Goal: Information Seeking & Learning: Learn about a topic

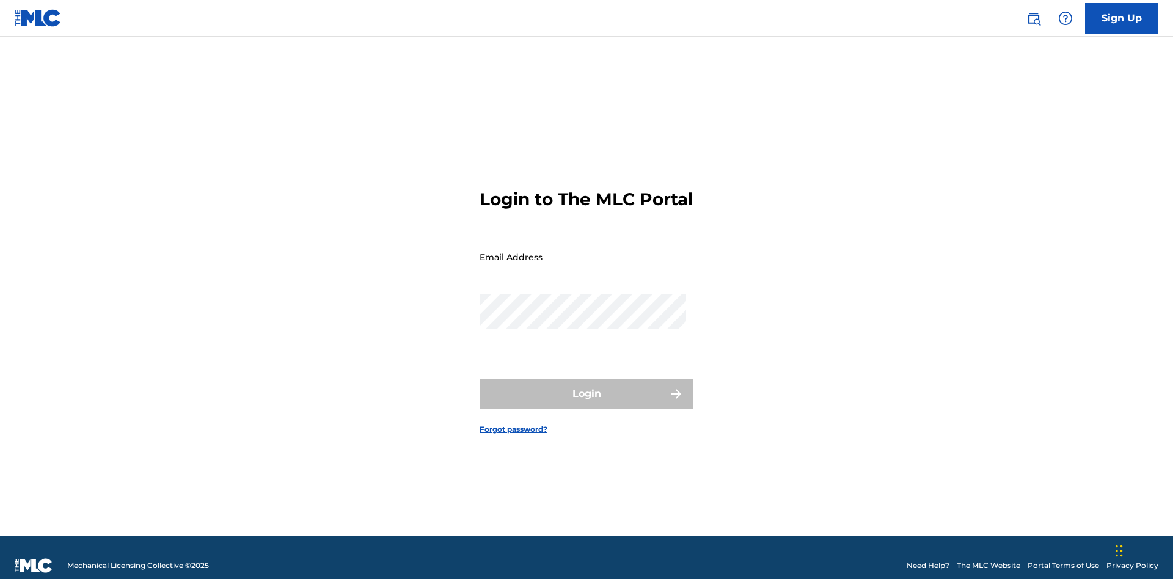
scroll to position [16, 0]
click at [583, 251] on input "Email Address" at bounding box center [582, 256] width 206 height 35
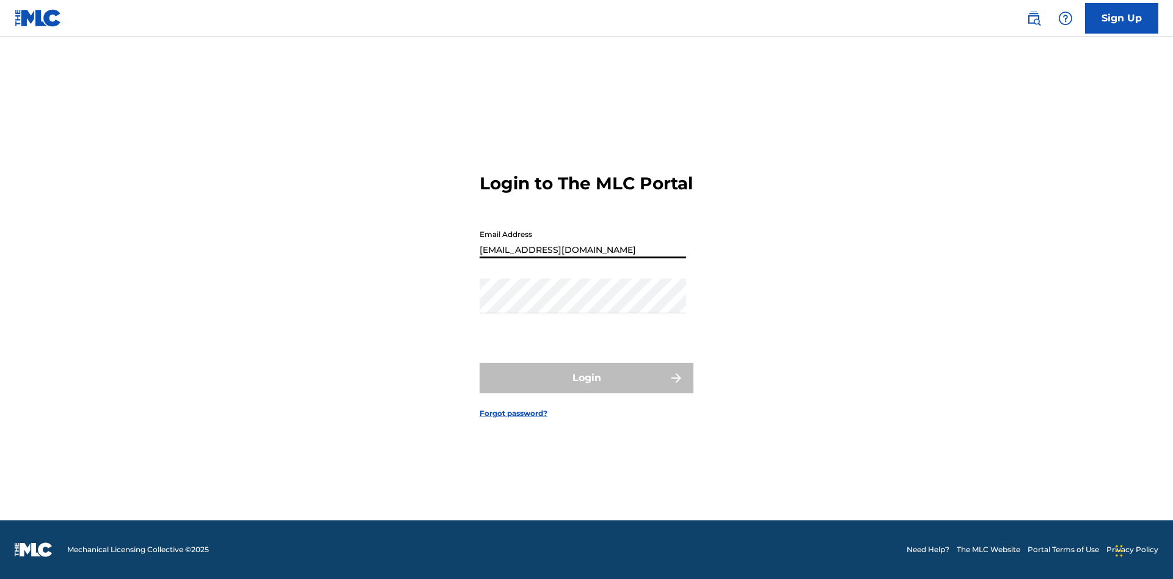
type input "[EMAIL_ADDRESS][DOMAIN_NAME]"
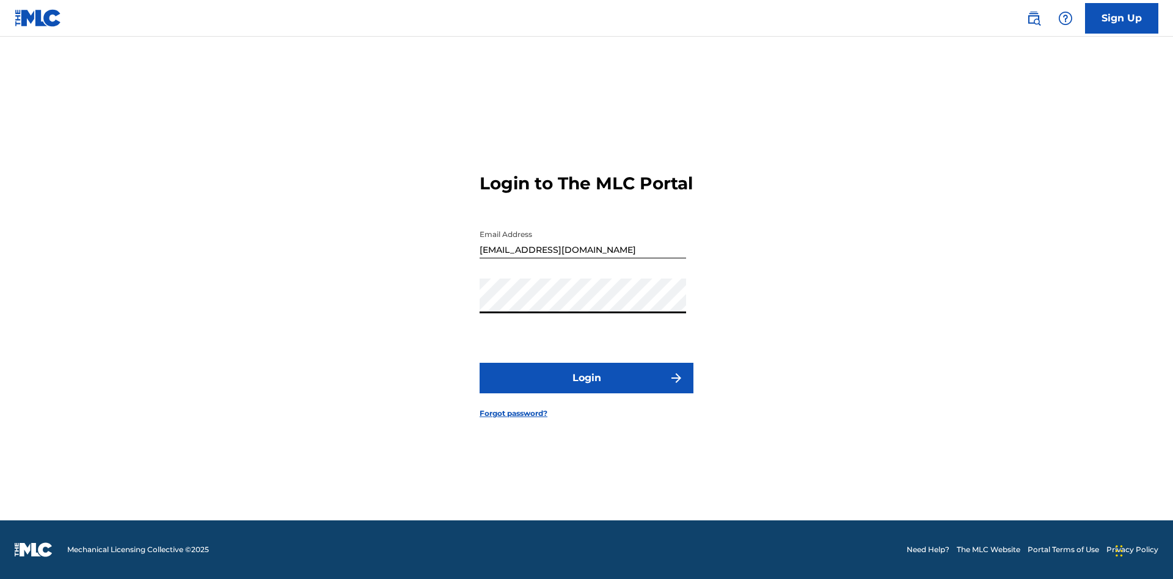
click at [586, 388] on button "Login" at bounding box center [586, 378] width 214 height 31
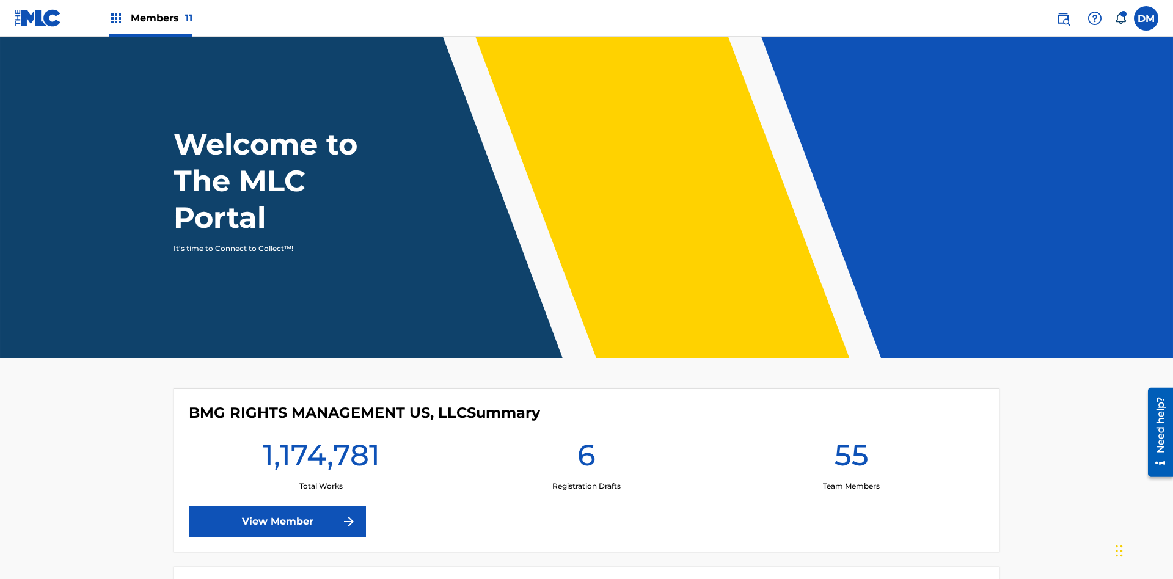
scroll to position [53, 0]
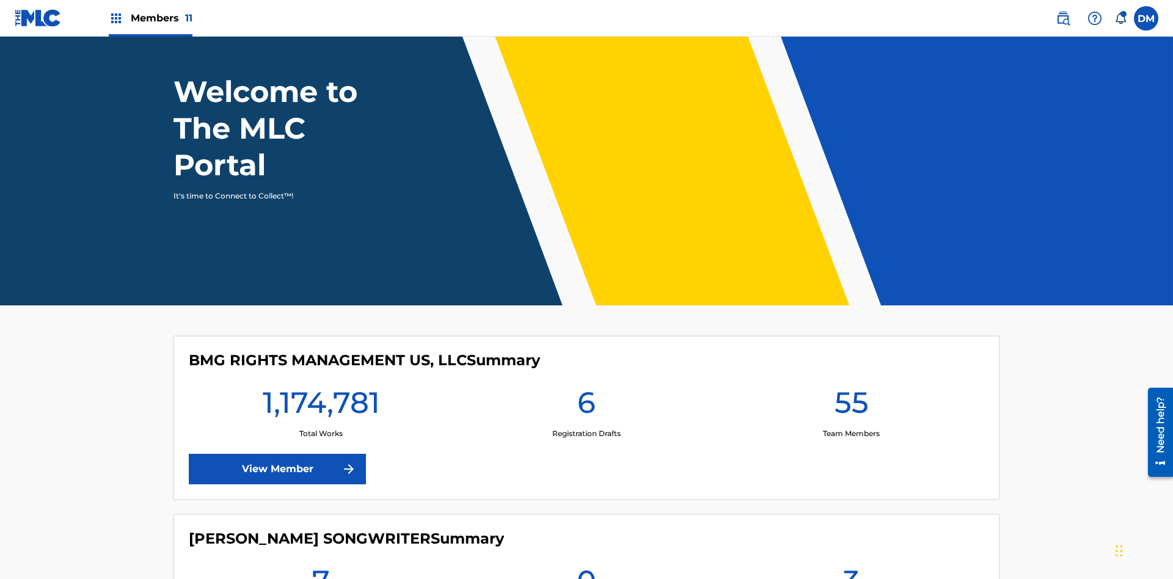
click at [150, 18] on span "Members 11" at bounding box center [162, 18] width 62 height 14
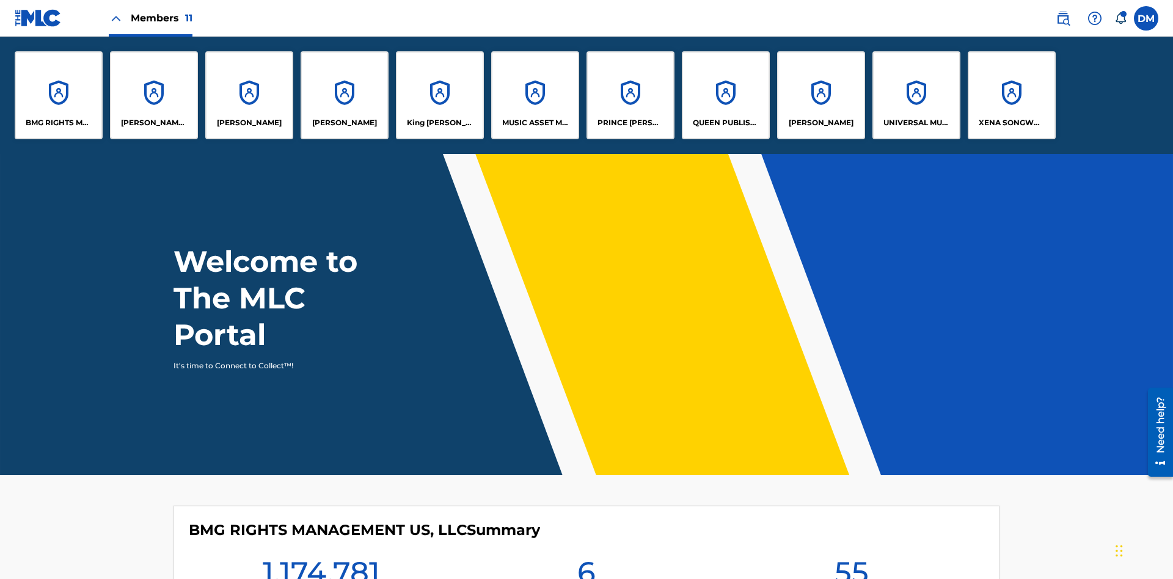
click at [534, 123] on p "MUSIC ASSET MANAGEMENT (MAM)" at bounding box center [535, 122] width 67 height 11
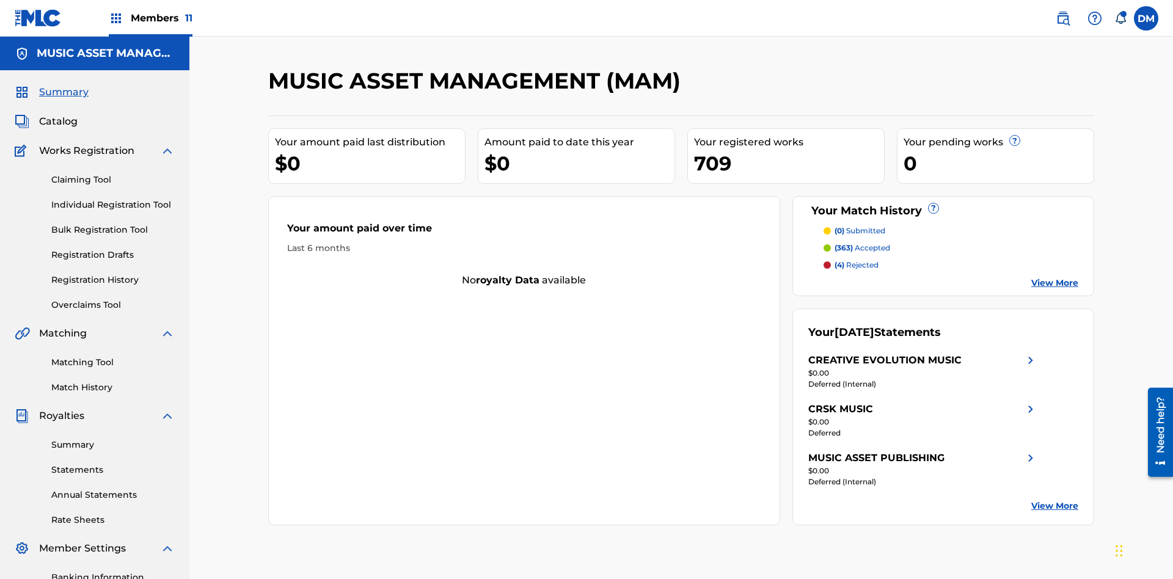
click at [58, 114] on span "Catalog" at bounding box center [58, 121] width 38 height 15
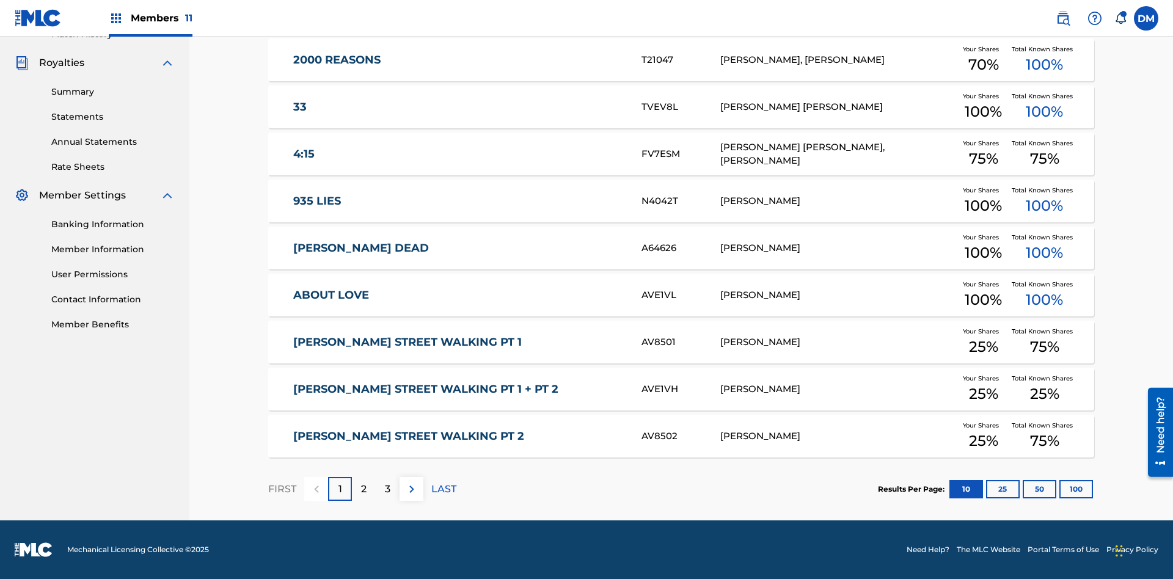
click at [949, 489] on button "10" at bounding box center [966, 489] width 34 height 18
click at [282, 489] on p "FIRST" at bounding box center [282, 489] width 28 height 15
click at [411, 489] on img at bounding box center [411, 489] width 15 height 15
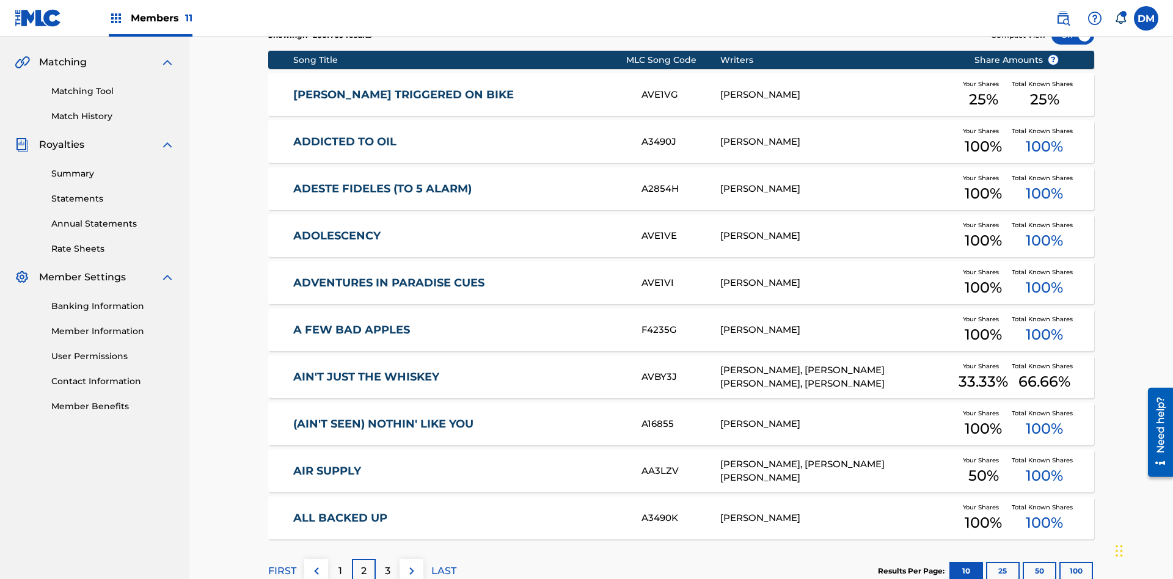
click at [411, 564] on img at bounding box center [411, 571] width 15 height 15
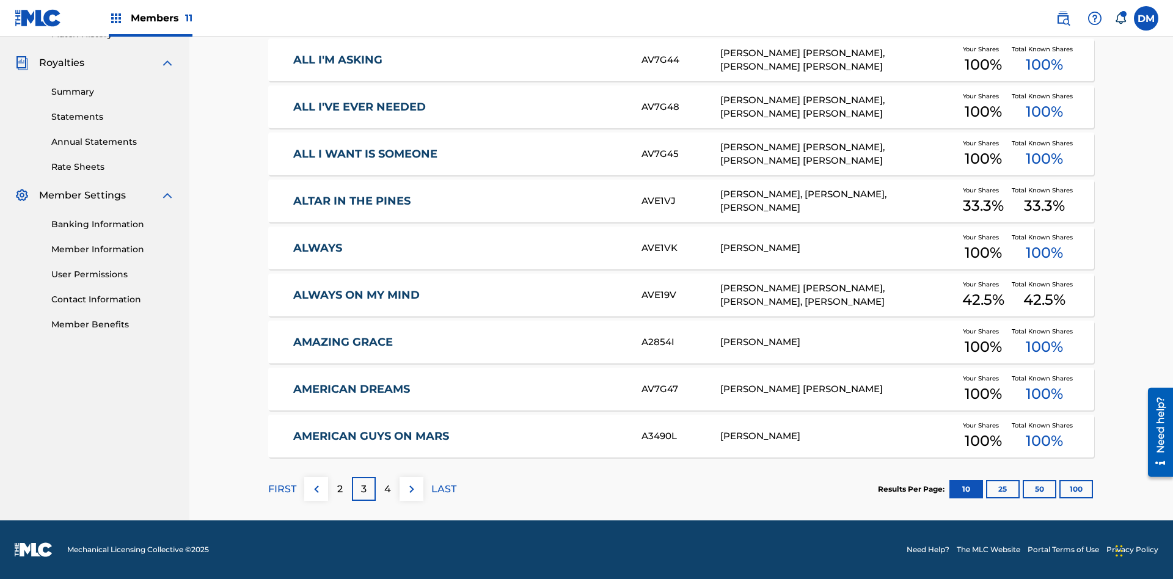
click at [411, 489] on img at bounding box center [411, 489] width 15 height 15
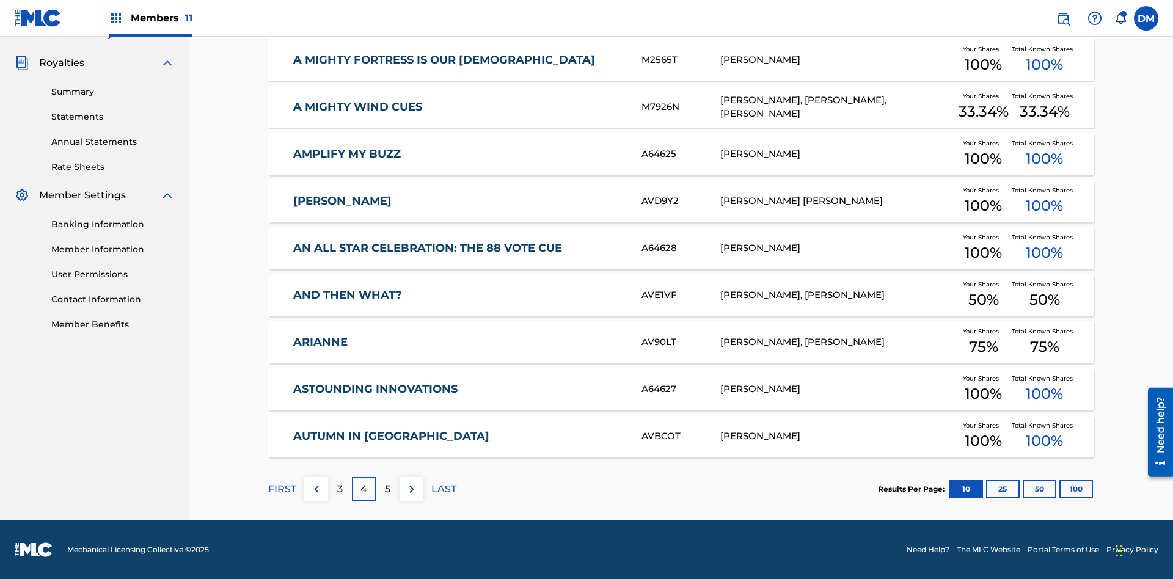
click at [411, 489] on img at bounding box center [411, 489] width 15 height 15
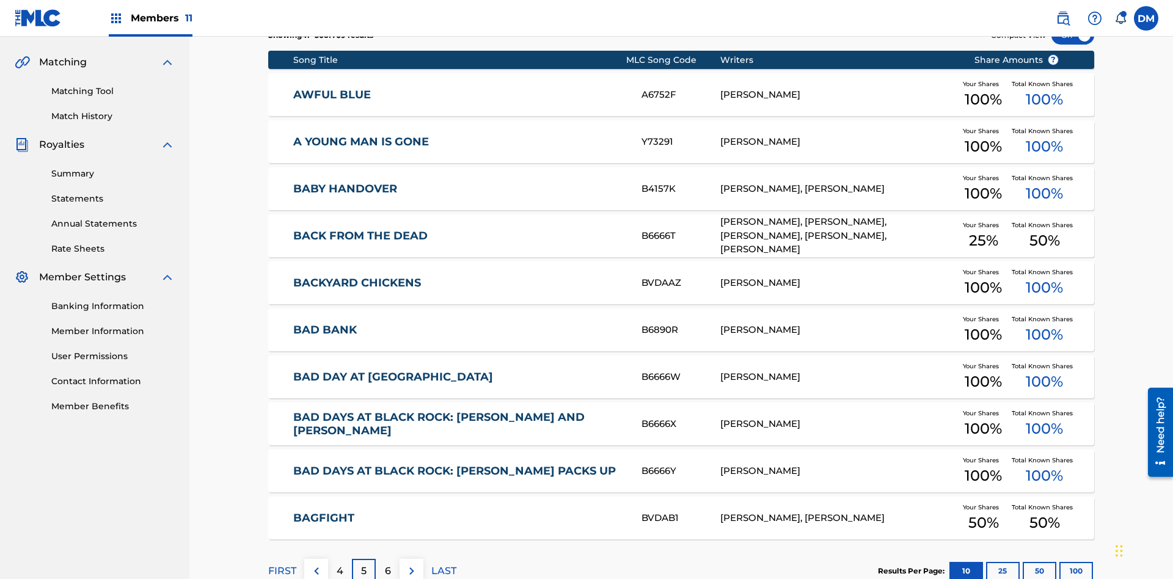
click at [411, 564] on img at bounding box center [411, 571] width 15 height 15
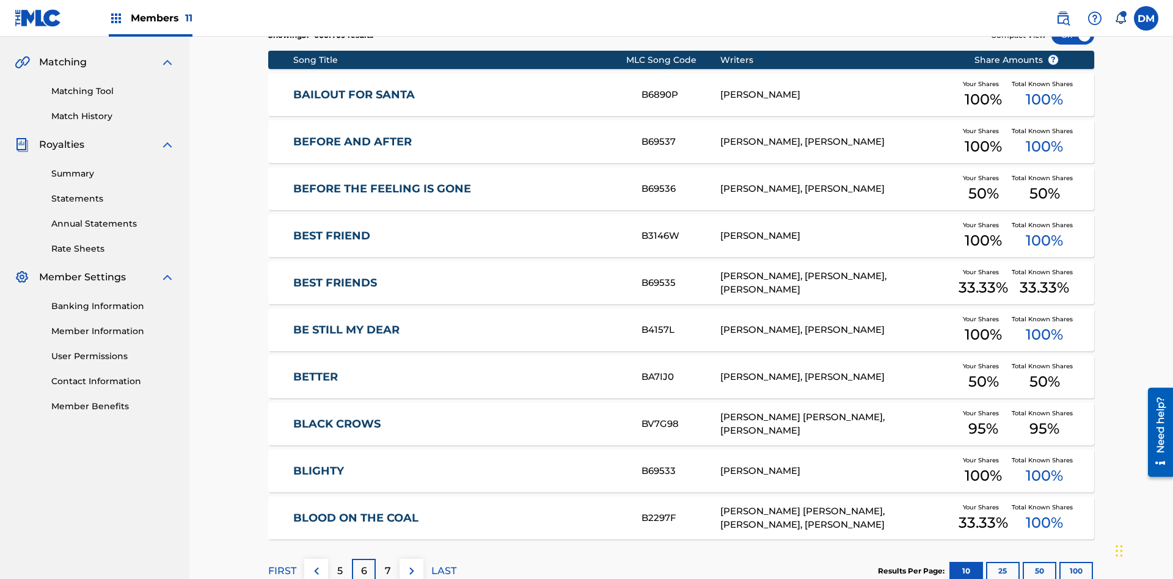
click at [411, 564] on img at bounding box center [411, 571] width 15 height 15
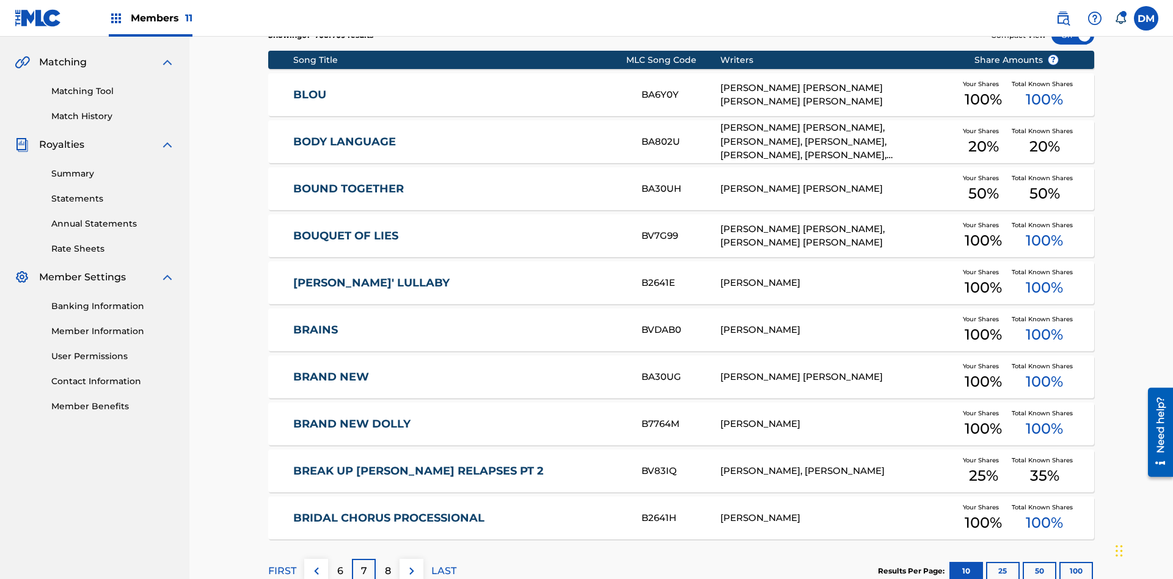
click at [411, 564] on img at bounding box center [411, 571] width 15 height 15
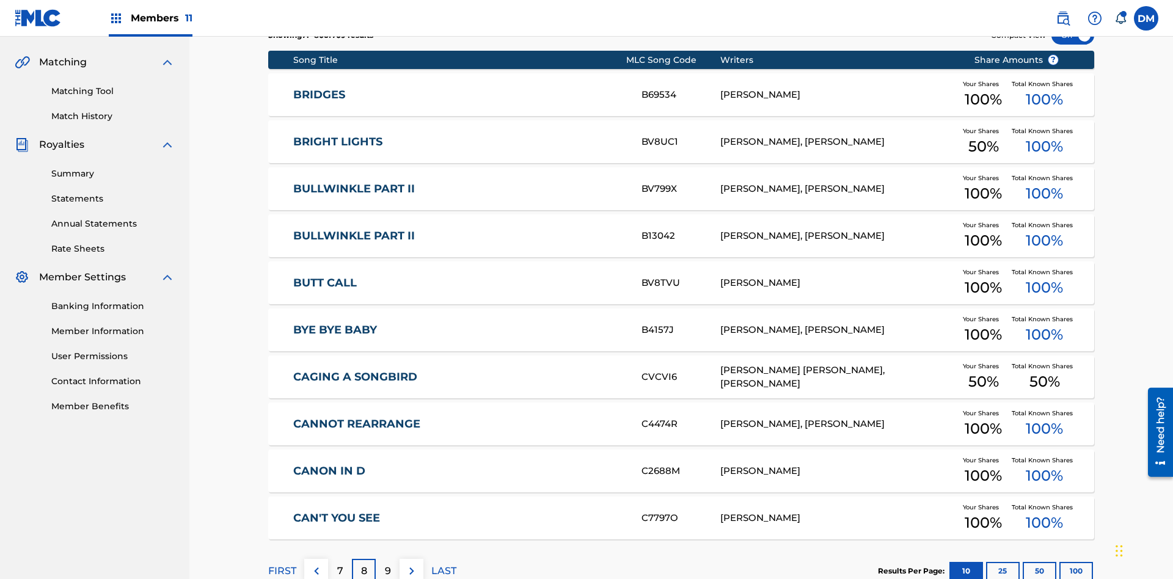
click at [411, 564] on img at bounding box center [411, 571] width 15 height 15
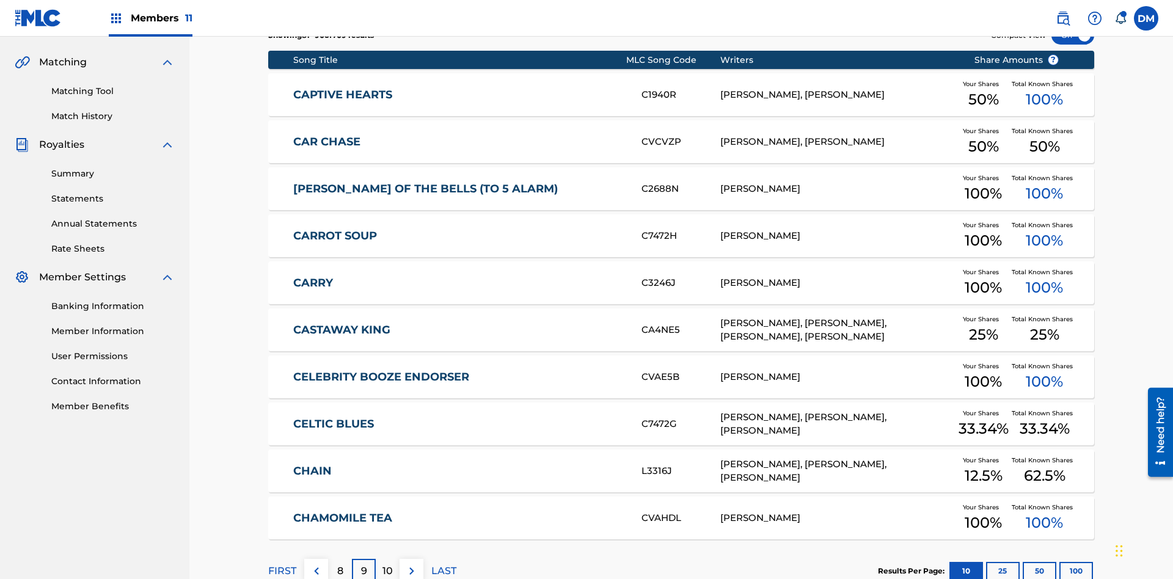
click at [411, 564] on img at bounding box center [411, 571] width 15 height 15
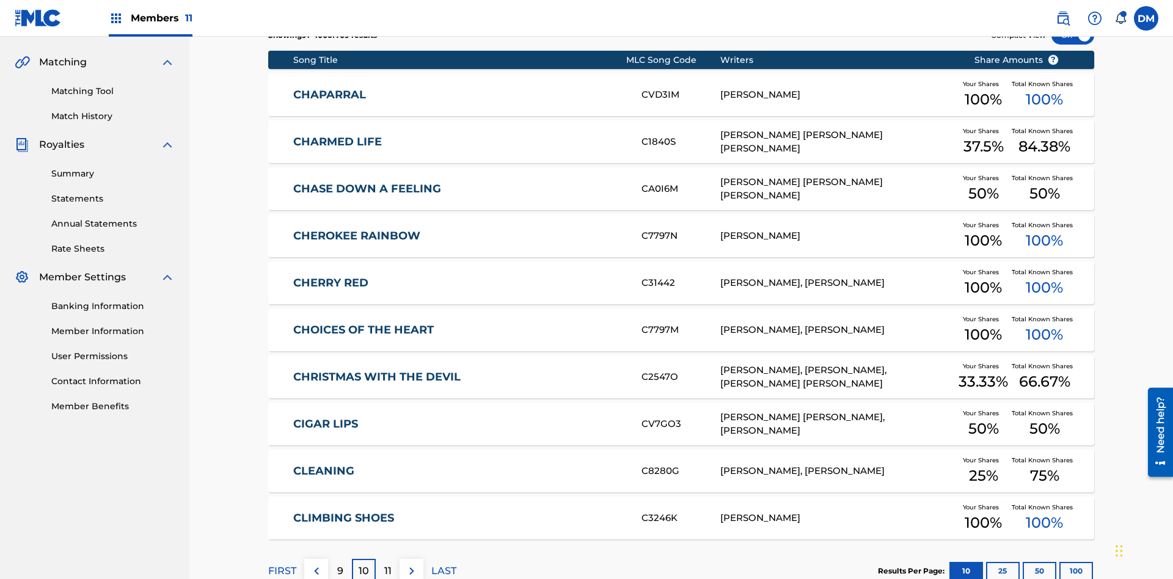
click at [411, 564] on img at bounding box center [411, 571] width 15 height 15
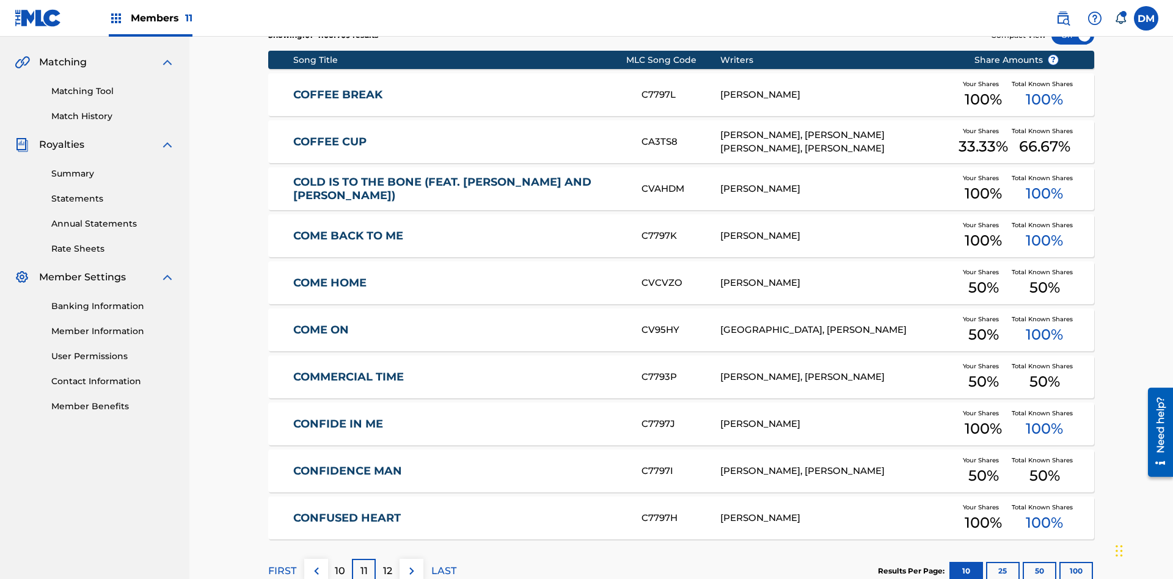
click at [411, 564] on img at bounding box center [411, 571] width 15 height 15
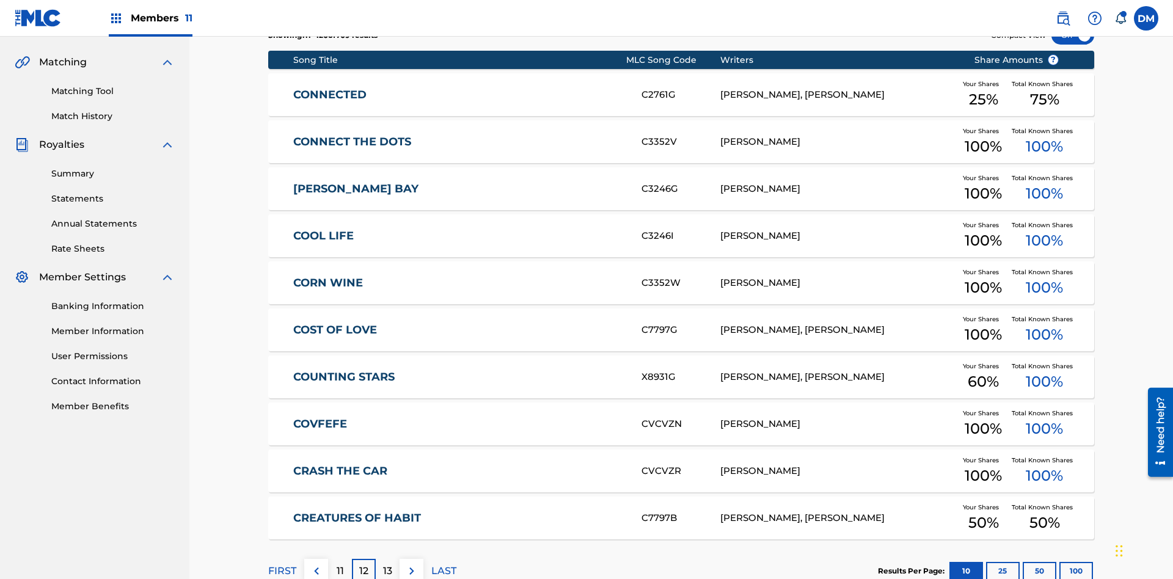
click at [411, 564] on img at bounding box center [411, 571] width 15 height 15
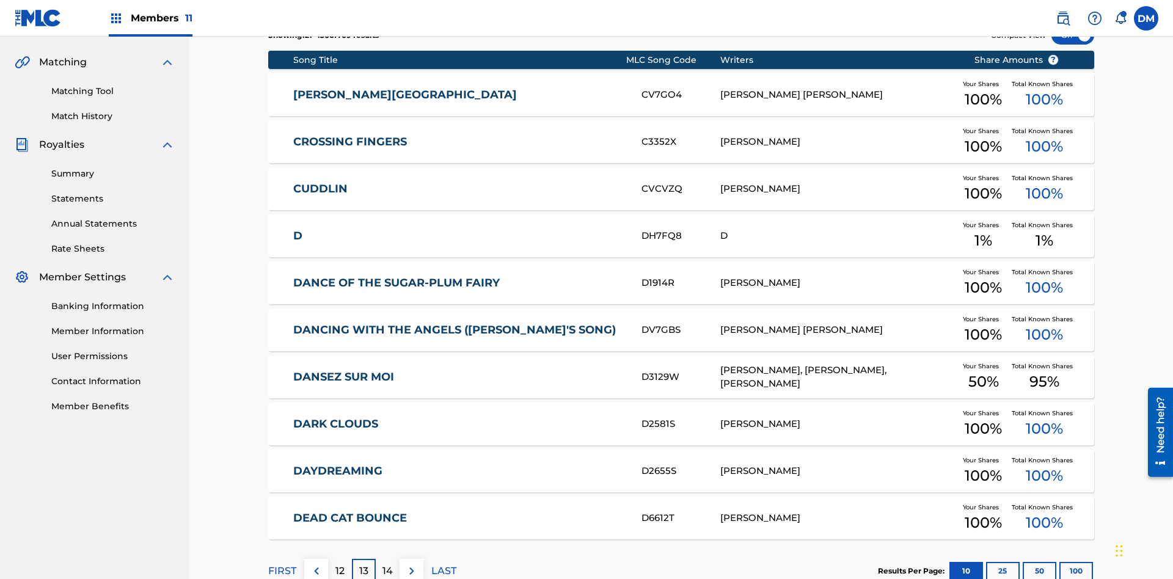
click at [411, 564] on img at bounding box center [411, 571] width 15 height 15
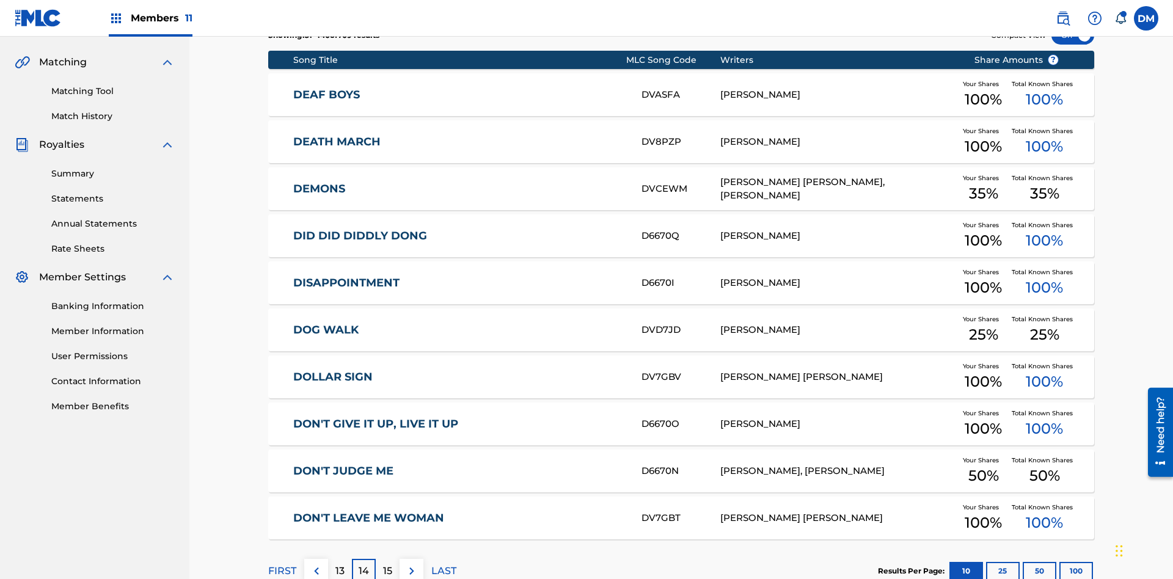
click at [411, 564] on img at bounding box center [411, 571] width 15 height 15
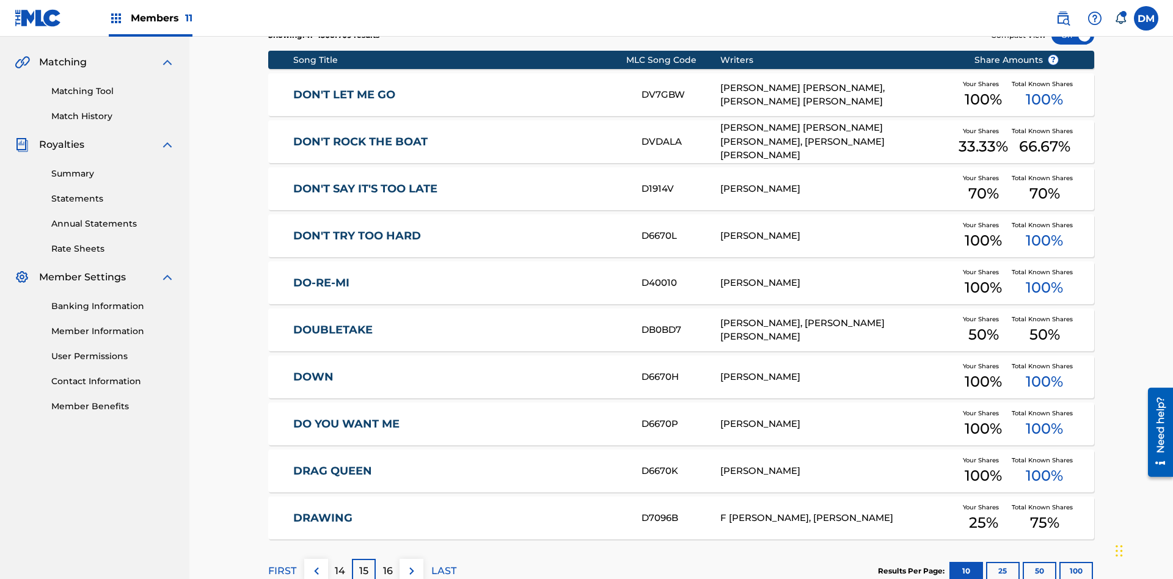
click at [411, 564] on img at bounding box center [411, 571] width 15 height 15
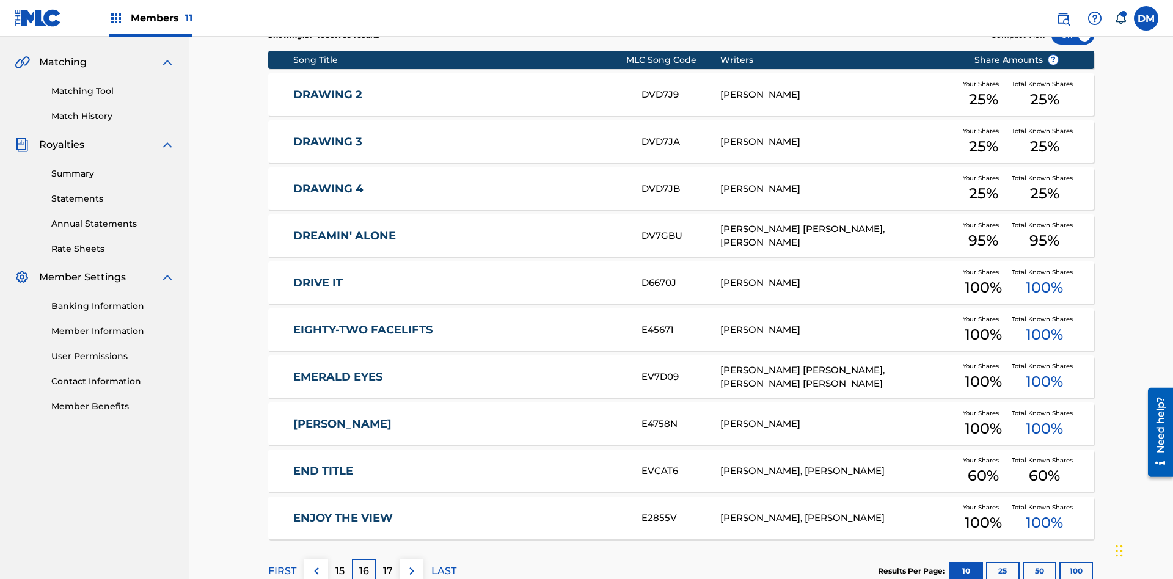
click at [411, 564] on img at bounding box center [411, 571] width 15 height 15
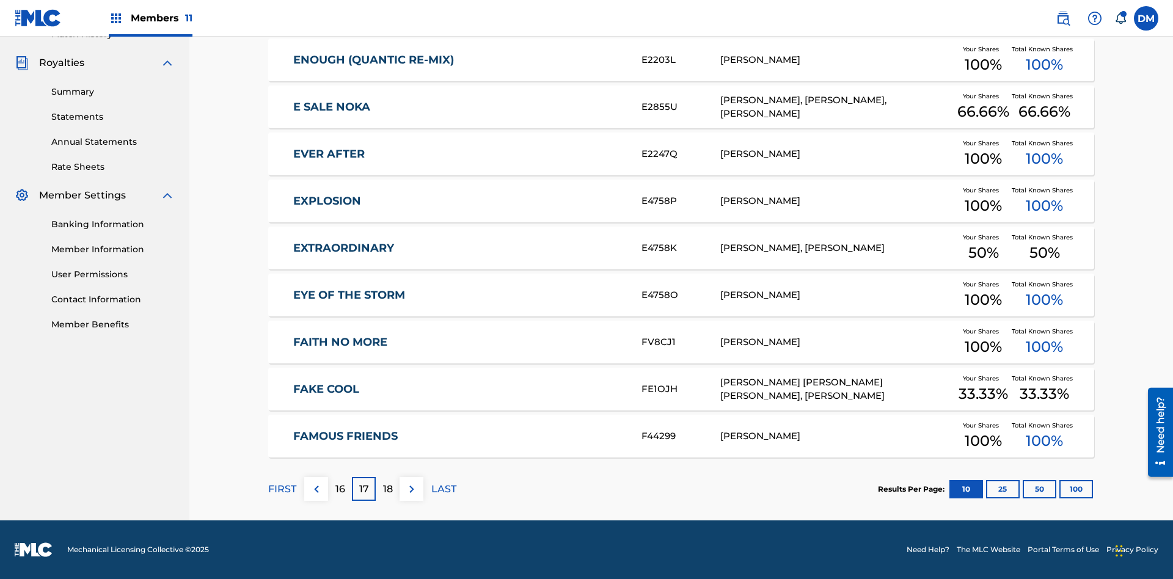
click at [411, 489] on img at bounding box center [411, 489] width 15 height 15
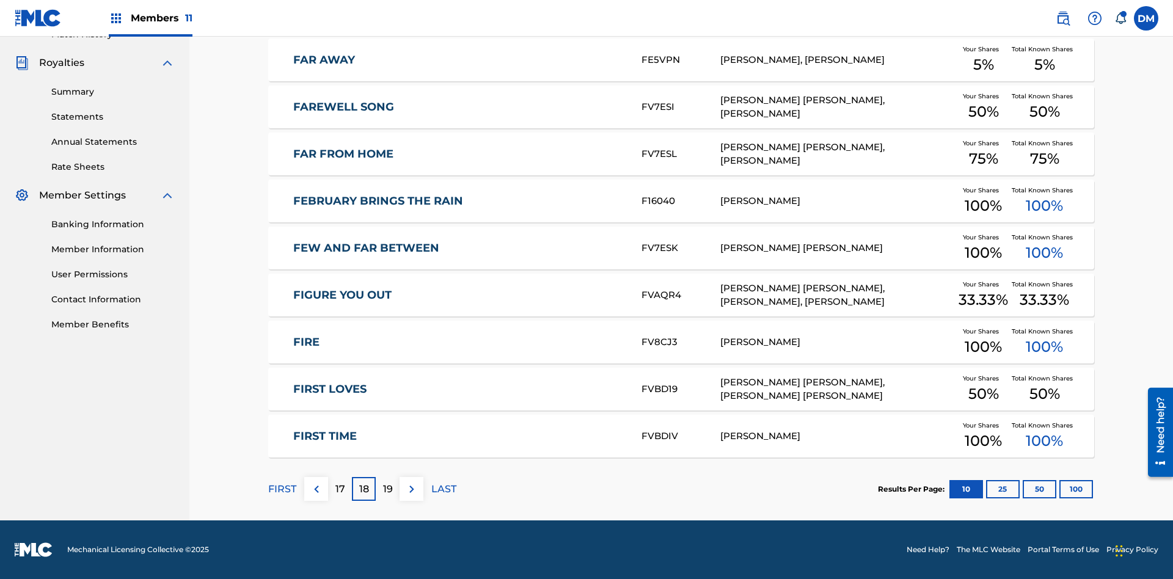
click at [411, 489] on img at bounding box center [411, 489] width 15 height 15
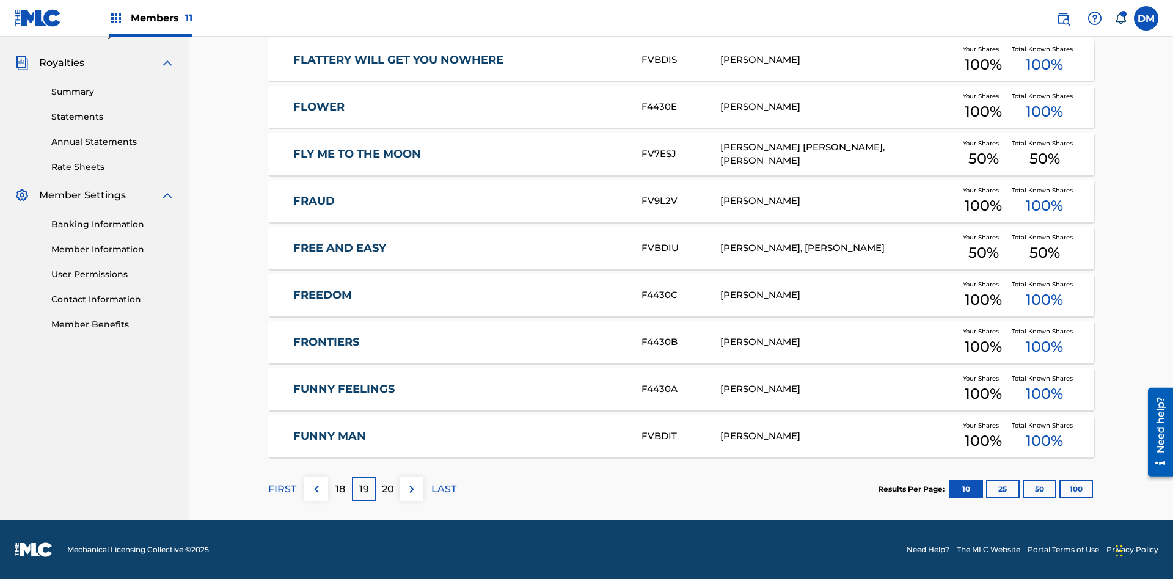
click at [411, 489] on img at bounding box center [411, 489] width 15 height 15
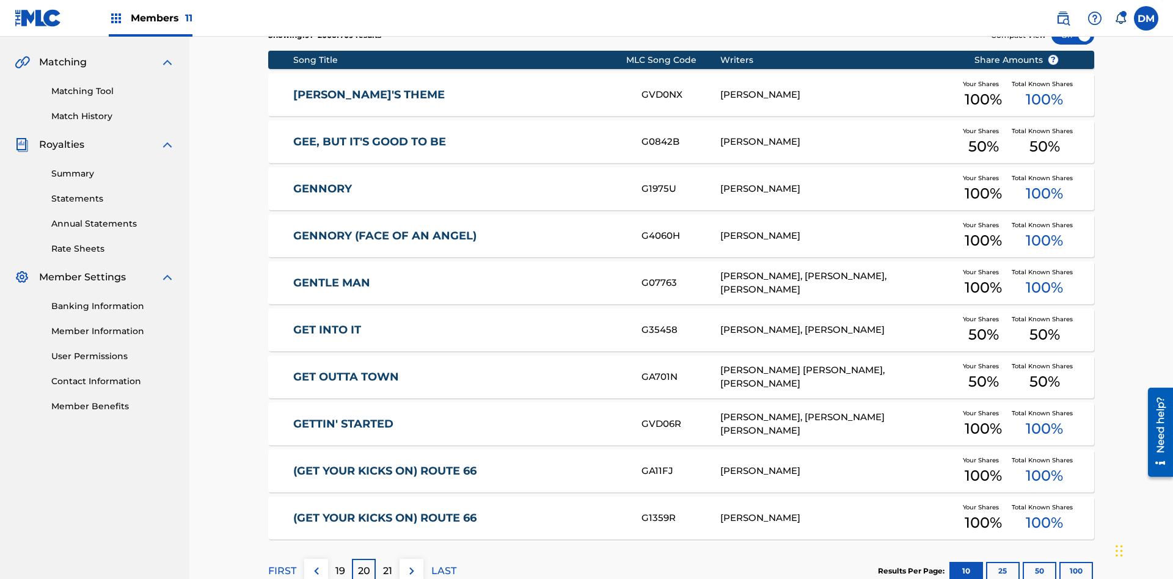
click at [411, 564] on img at bounding box center [411, 571] width 15 height 15
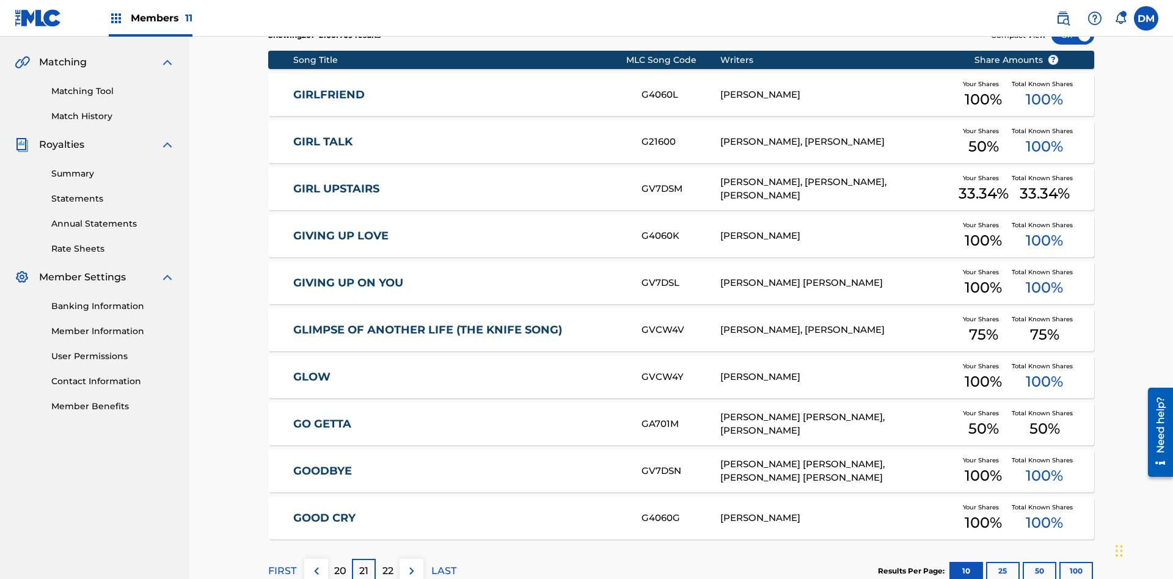
click at [411, 564] on img at bounding box center [411, 571] width 15 height 15
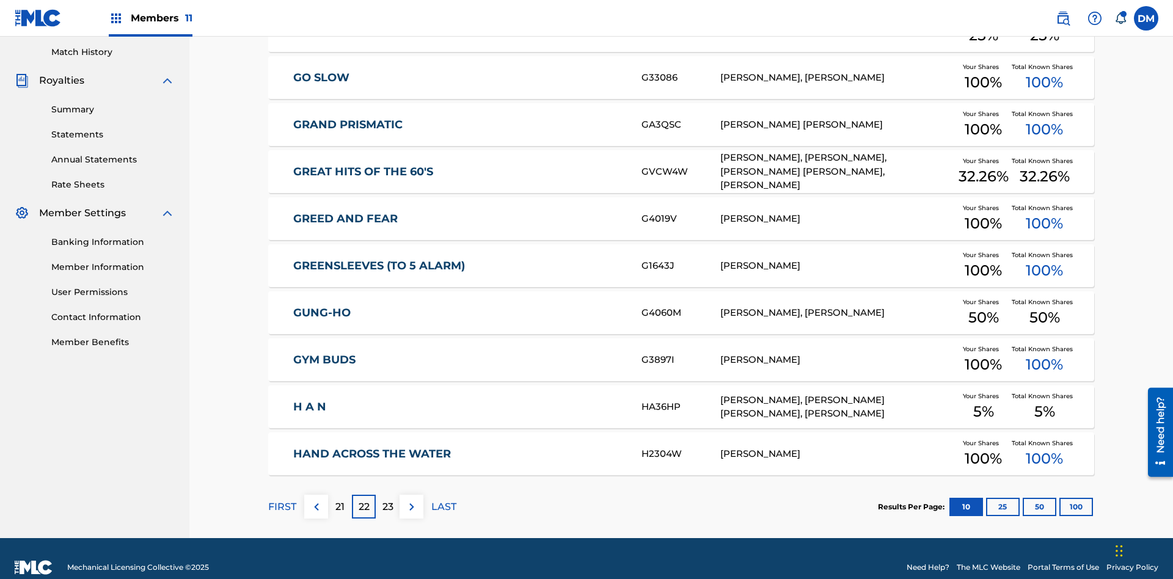
click at [411, 500] on img at bounding box center [411, 507] width 15 height 15
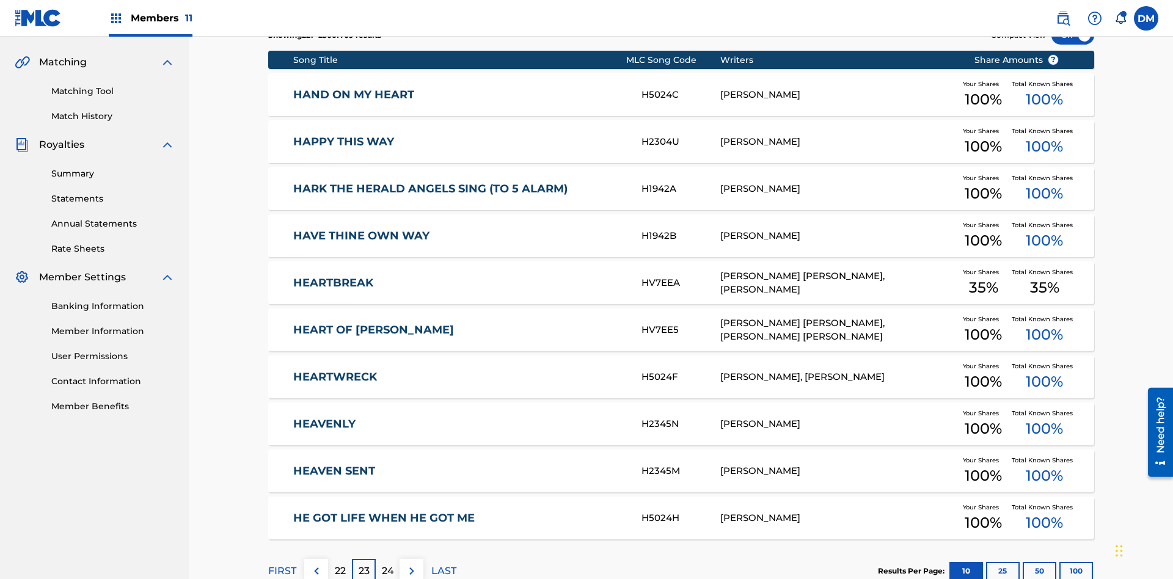
click at [411, 564] on img at bounding box center [411, 571] width 15 height 15
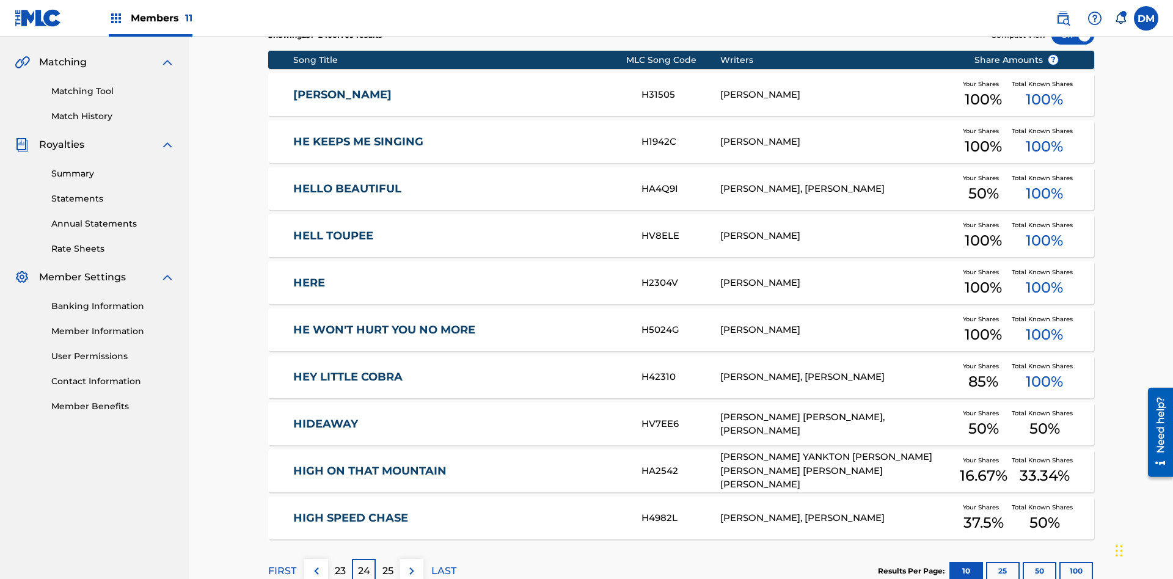
click at [411, 564] on img at bounding box center [411, 571] width 15 height 15
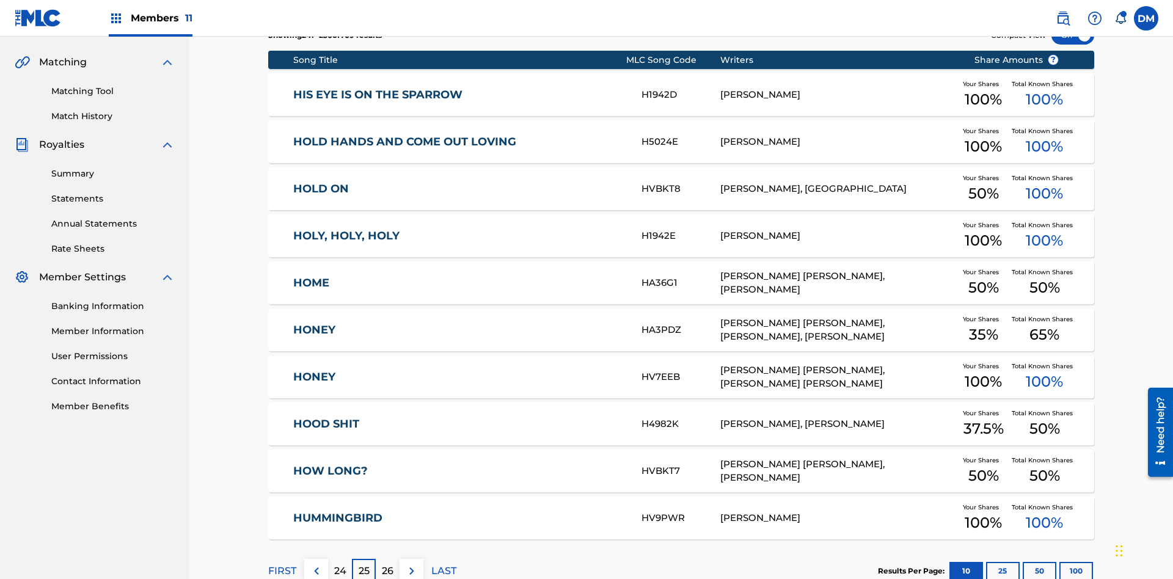
click at [411, 564] on img at bounding box center [411, 571] width 15 height 15
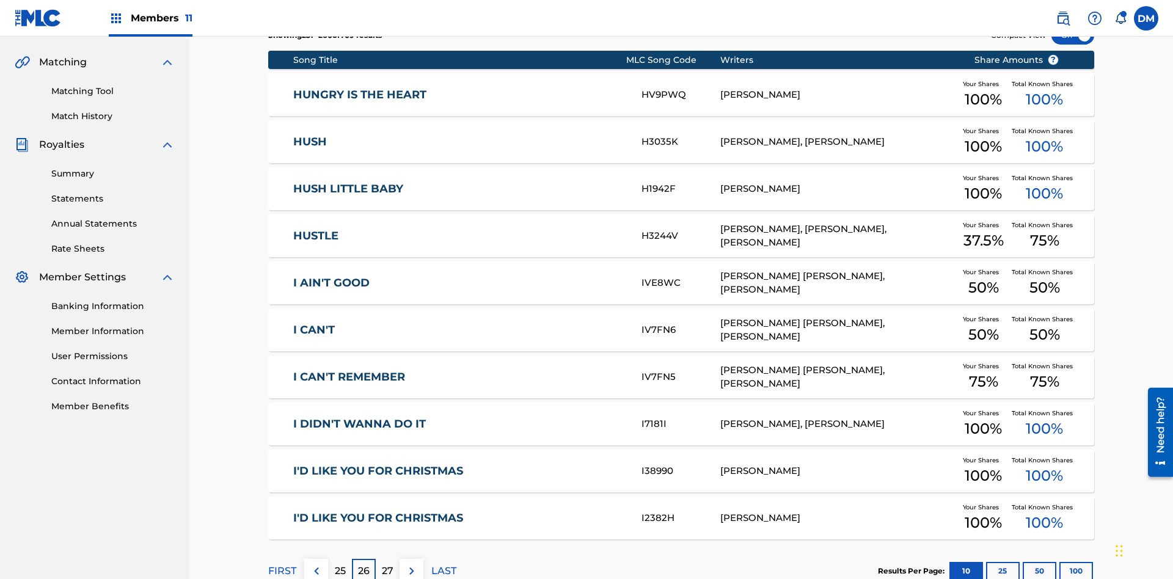
click at [411, 564] on img at bounding box center [411, 571] width 15 height 15
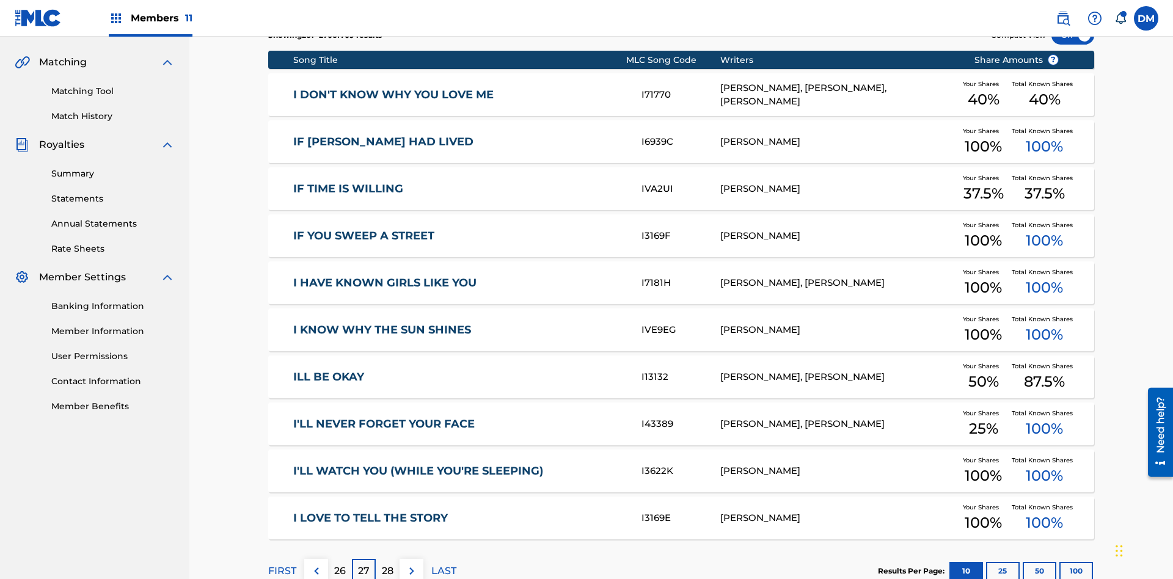
click at [411, 564] on img at bounding box center [411, 571] width 15 height 15
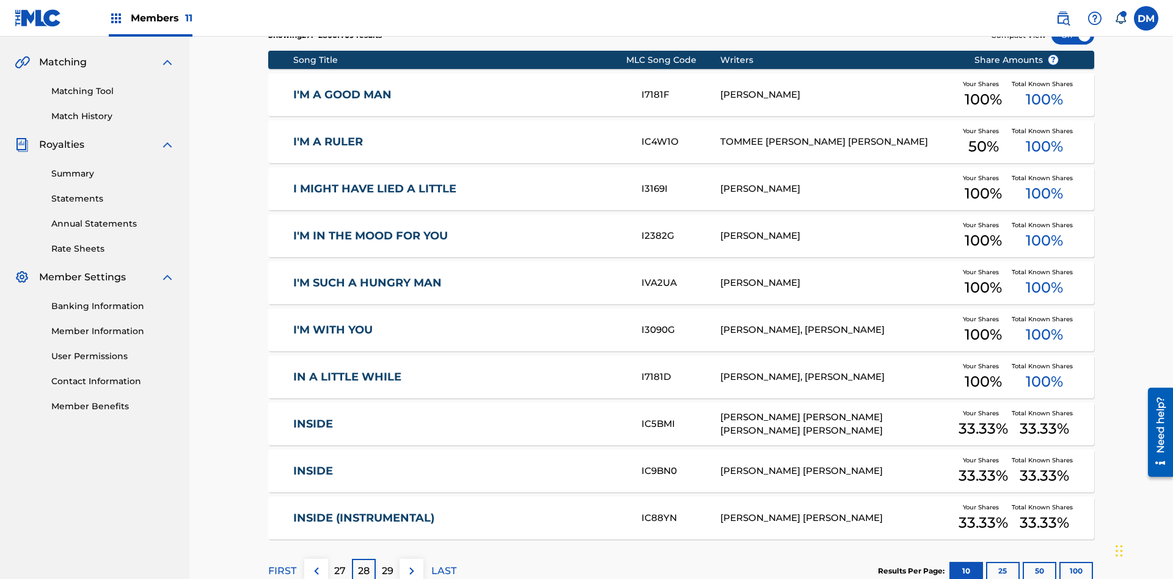
click at [411, 564] on img at bounding box center [411, 571] width 15 height 15
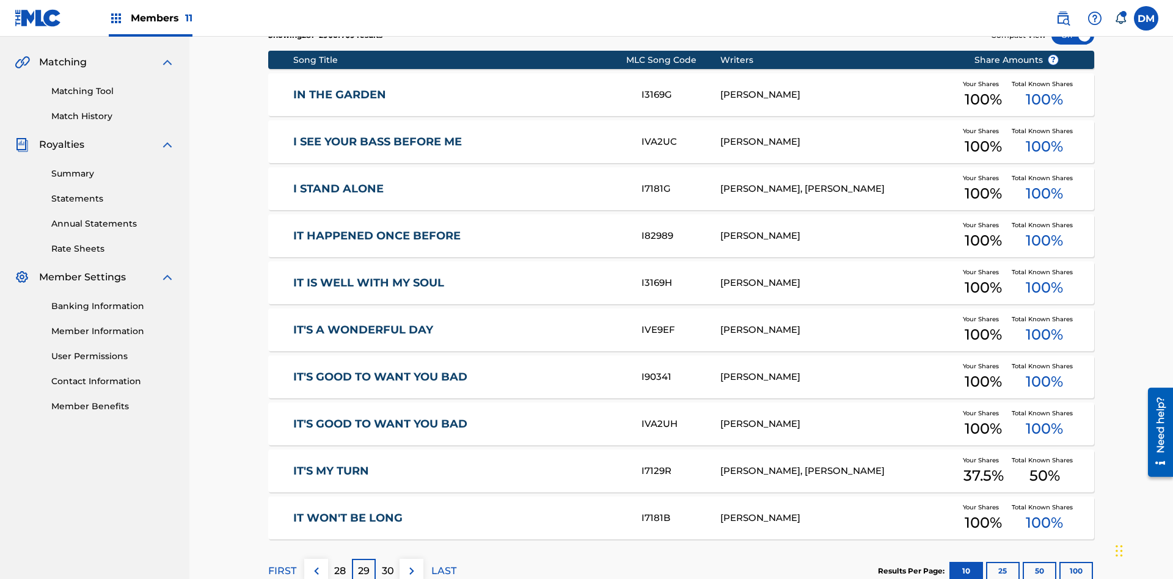
click at [411, 564] on img at bounding box center [411, 571] width 15 height 15
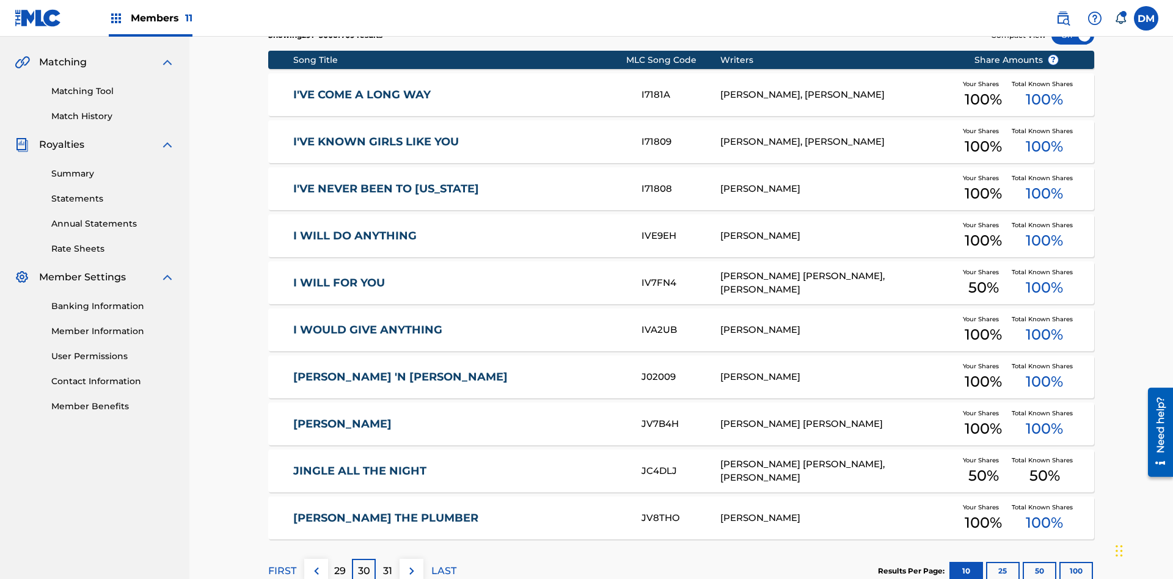
click at [411, 564] on img at bounding box center [411, 571] width 15 height 15
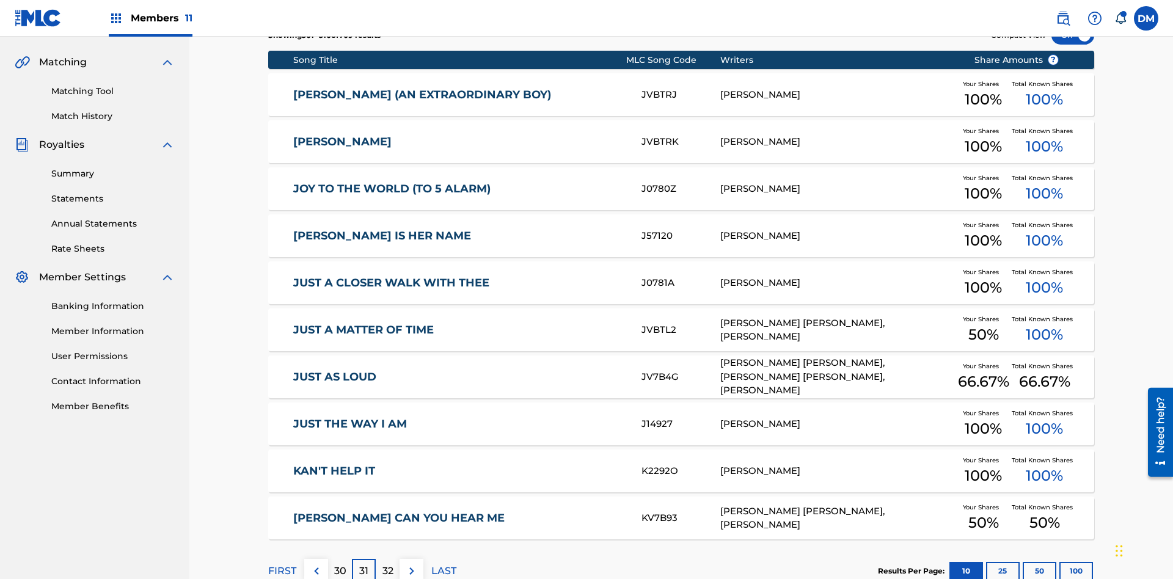
click at [411, 564] on img at bounding box center [411, 571] width 15 height 15
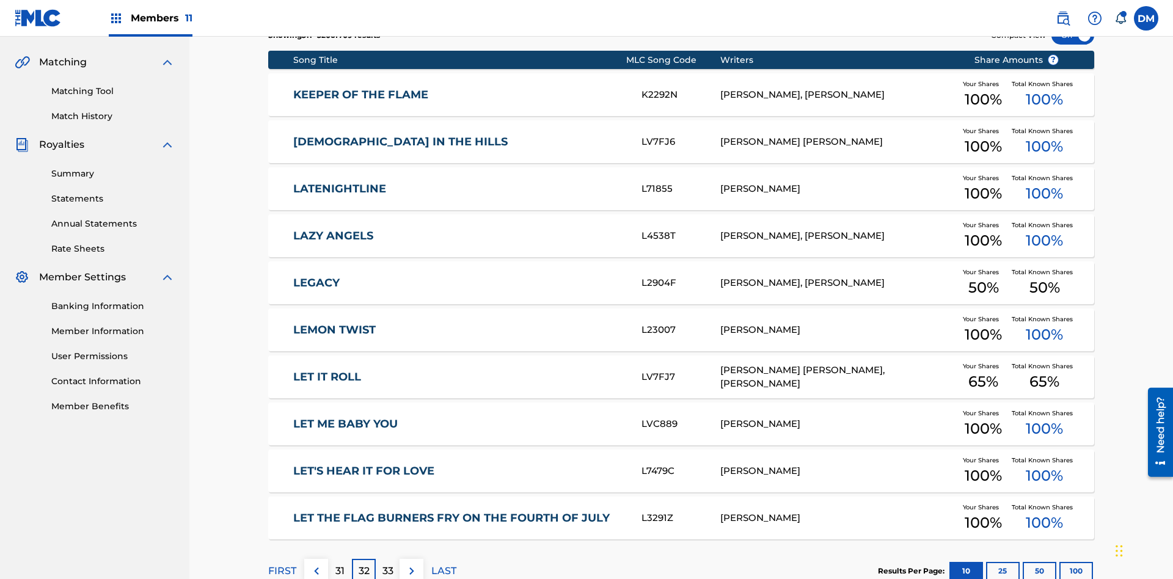
click at [411, 564] on img at bounding box center [411, 571] width 15 height 15
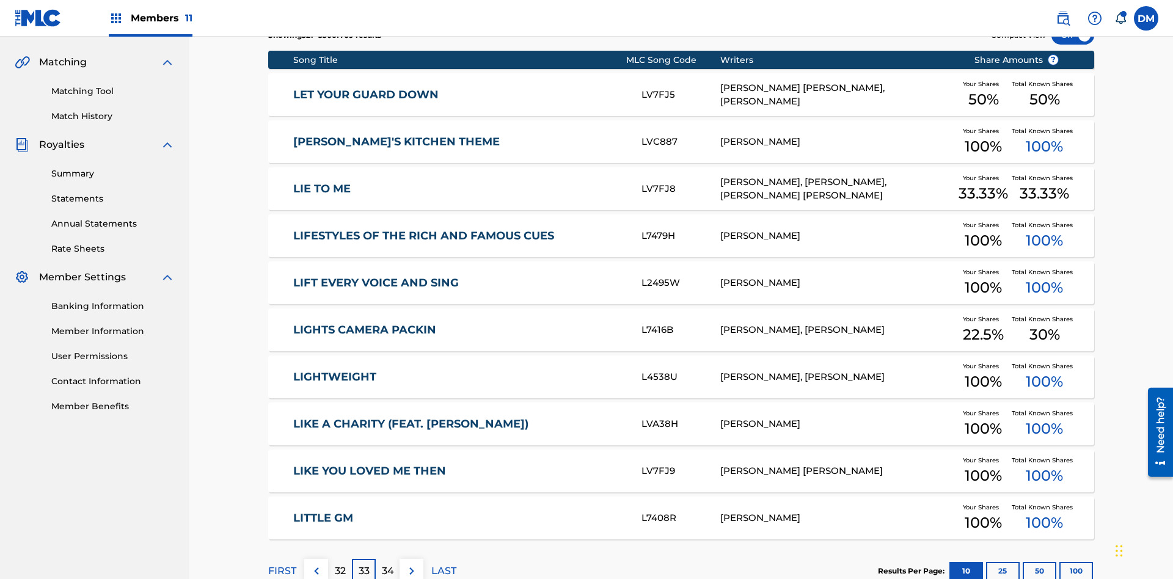
click at [411, 564] on img at bounding box center [411, 571] width 15 height 15
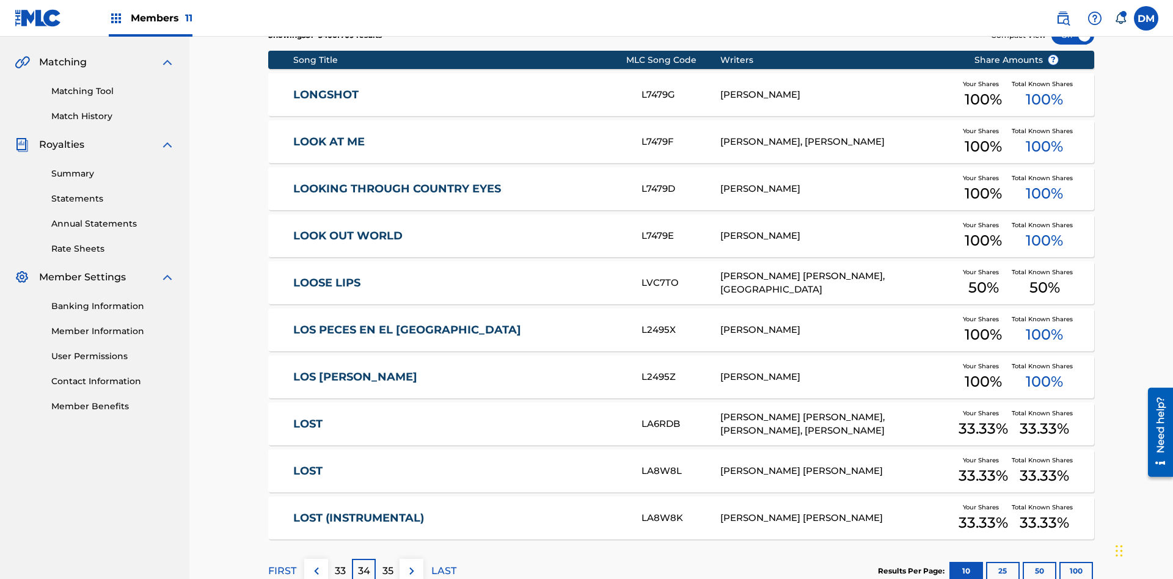
click at [411, 564] on img at bounding box center [411, 571] width 15 height 15
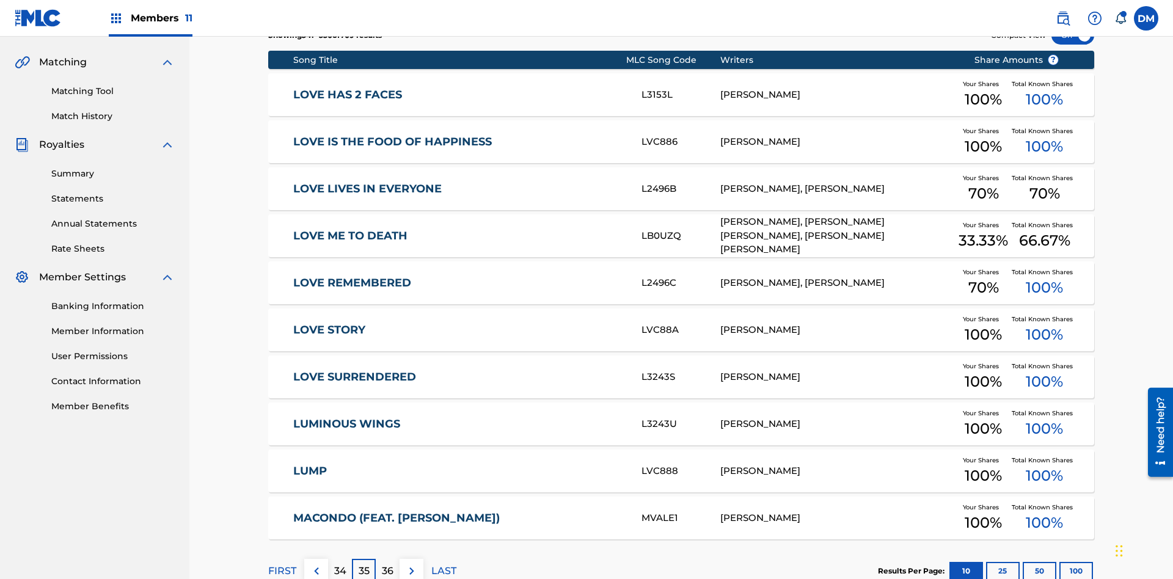
click at [411, 564] on img at bounding box center [411, 571] width 15 height 15
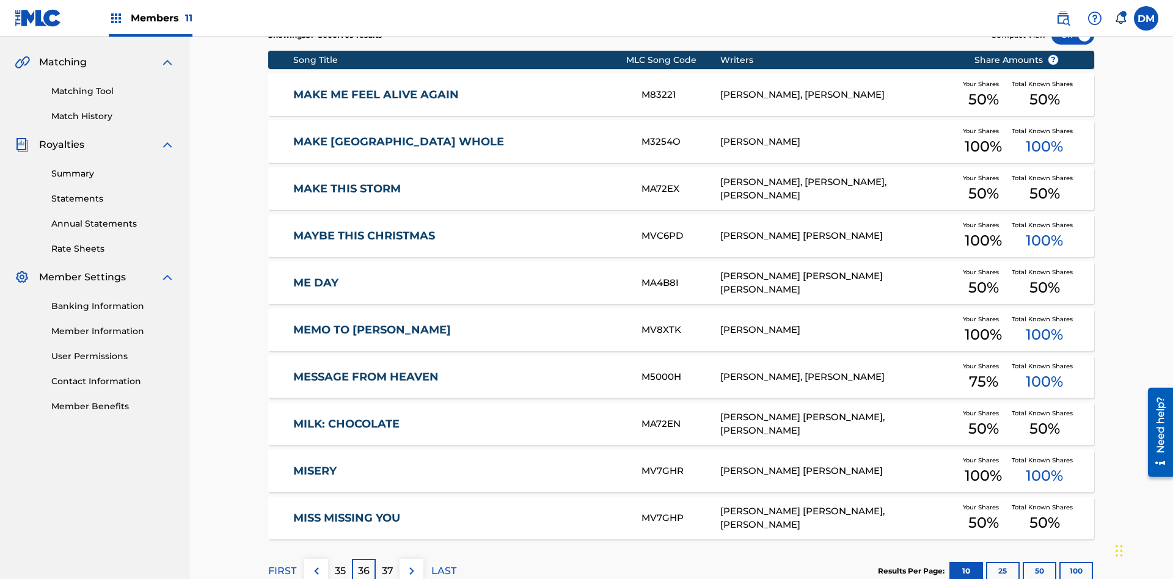
click at [411, 564] on img at bounding box center [411, 571] width 15 height 15
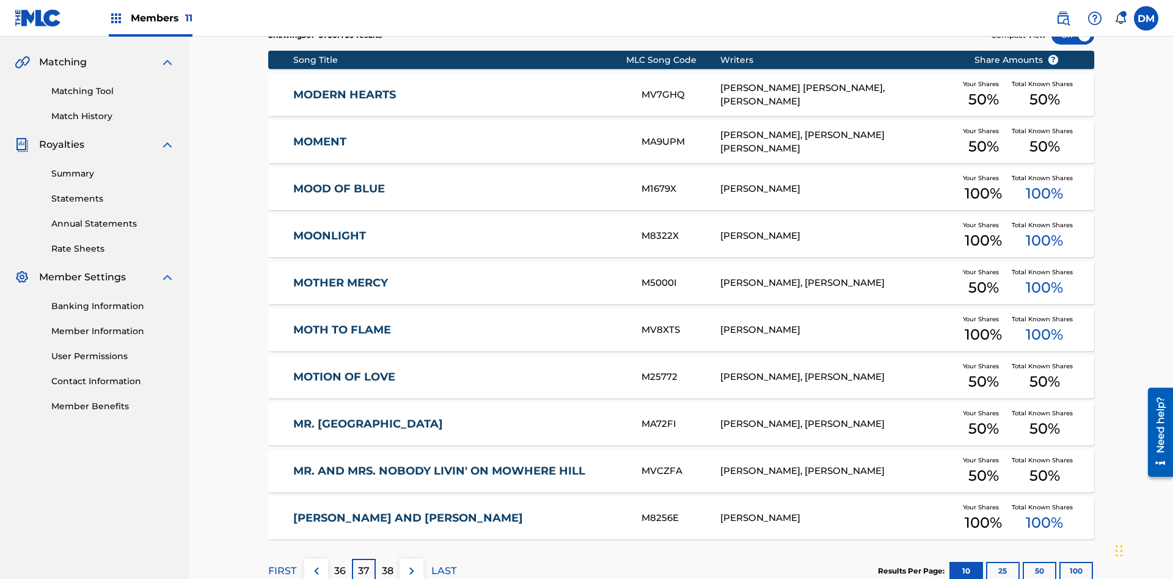
click at [411, 564] on img at bounding box center [411, 571] width 15 height 15
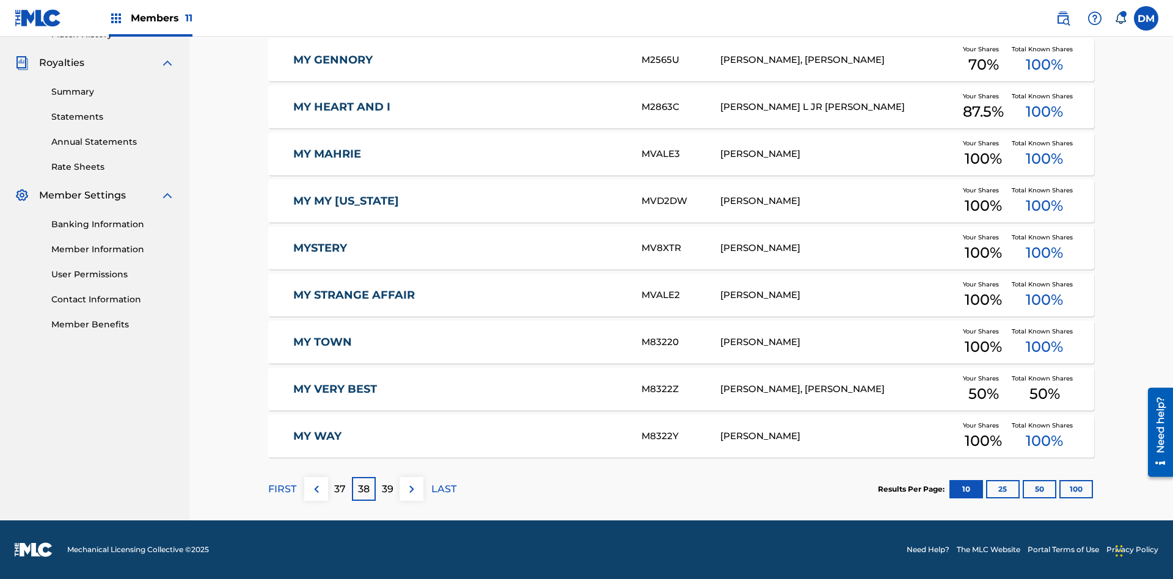
click at [411, 489] on img at bounding box center [411, 489] width 15 height 15
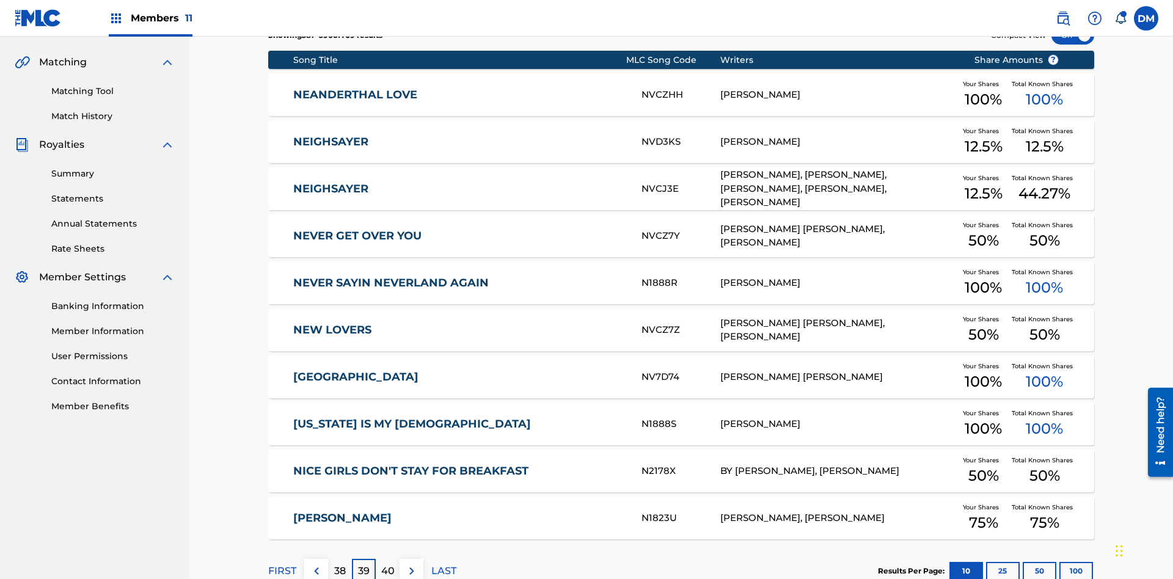
click at [411, 564] on img at bounding box center [411, 571] width 15 height 15
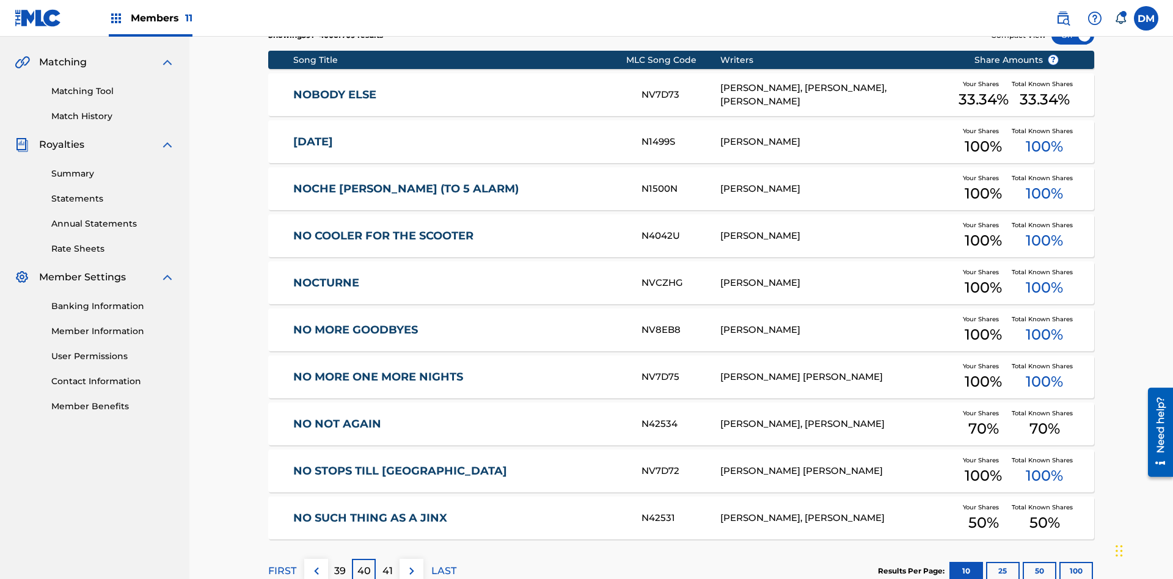
click at [411, 564] on img at bounding box center [411, 571] width 15 height 15
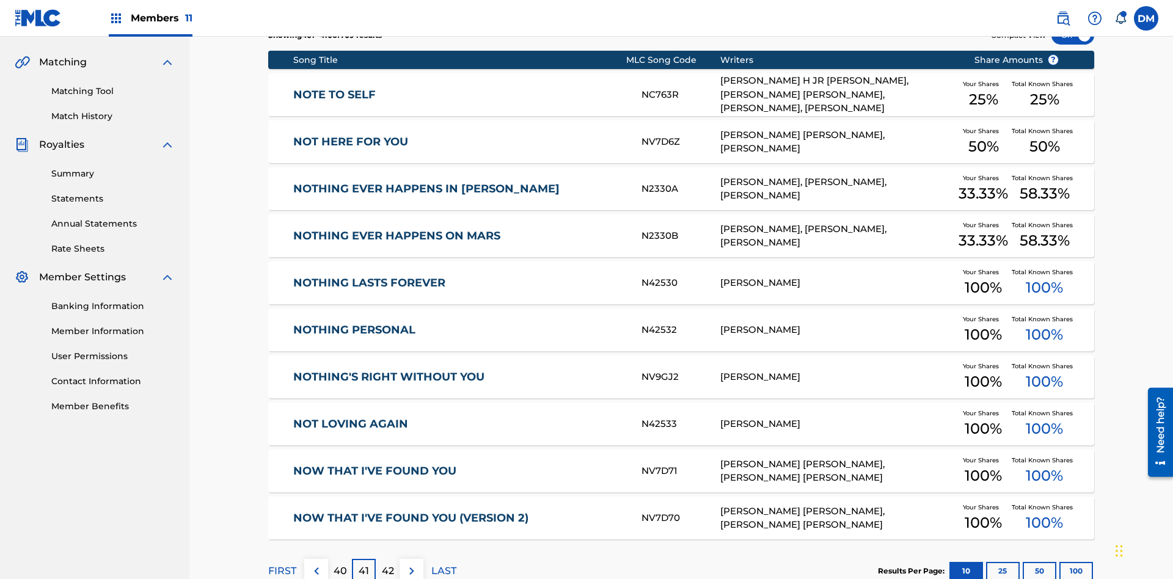
click at [411, 564] on img at bounding box center [411, 571] width 15 height 15
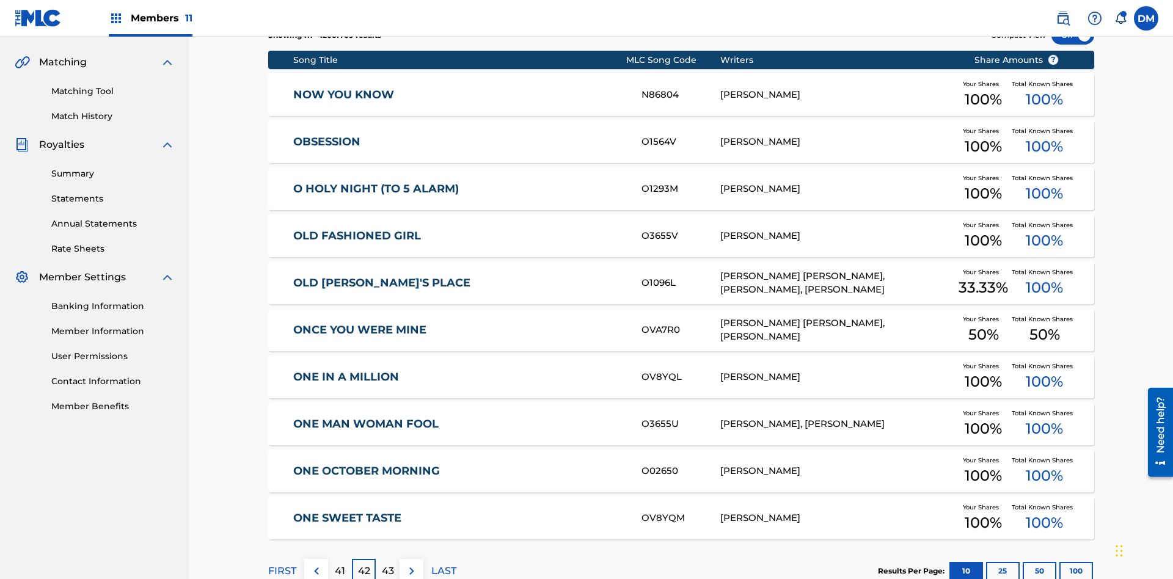
click at [411, 564] on img at bounding box center [411, 571] width 15 height 15
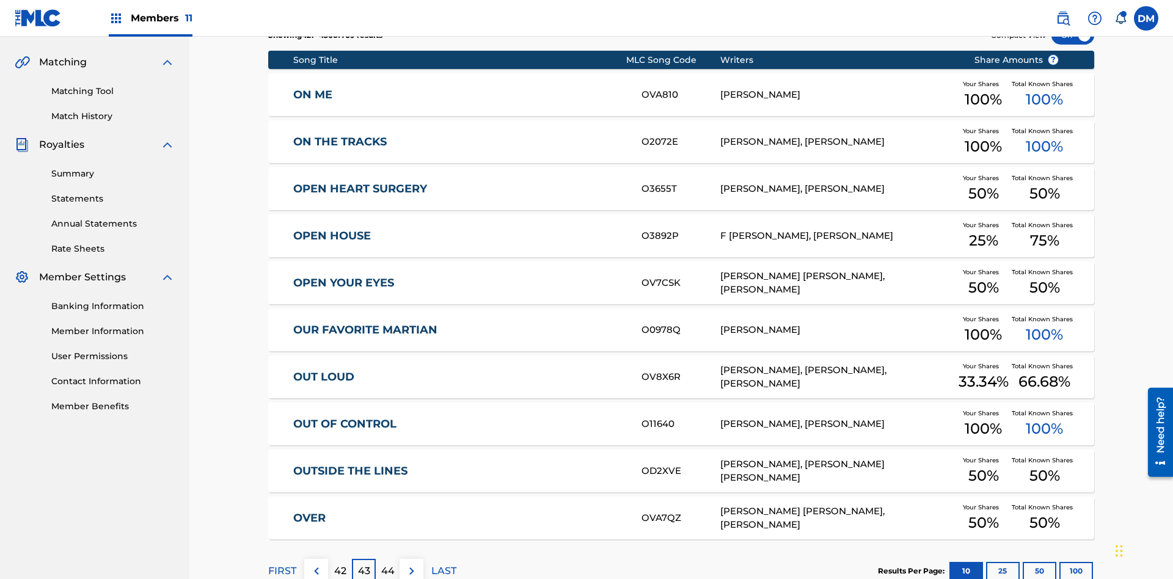
click at [411, 564] on img at bounding box center [411, 571] width 15 height 15
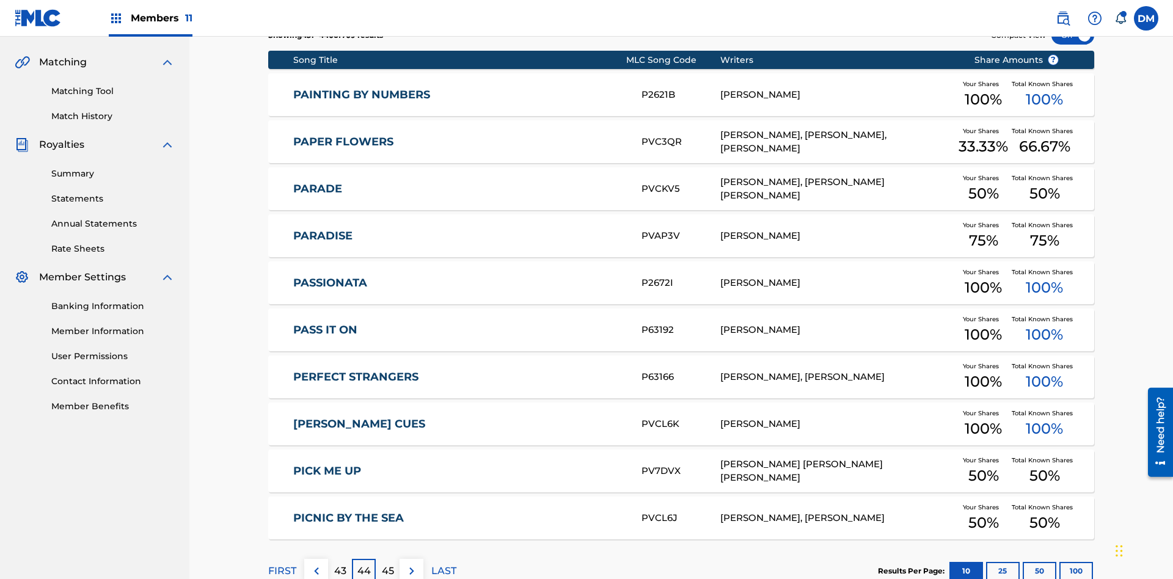
click at [411, 564] on img at bounding box center [411, 571] width 15 height 15
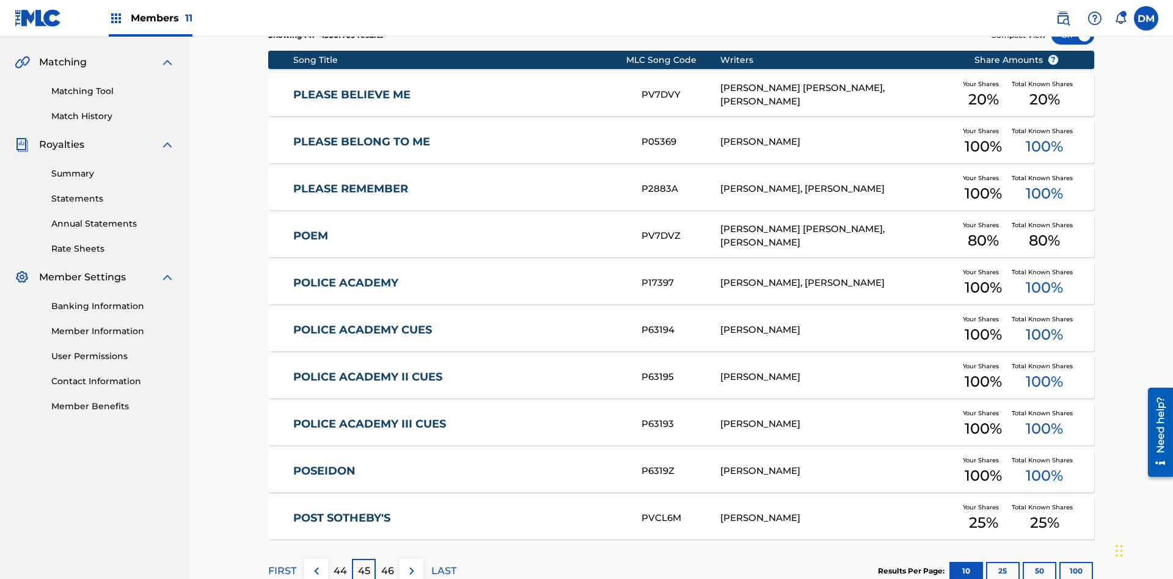
click at [411, 564] on img at bounding box center [411, 571] width 15 height 15
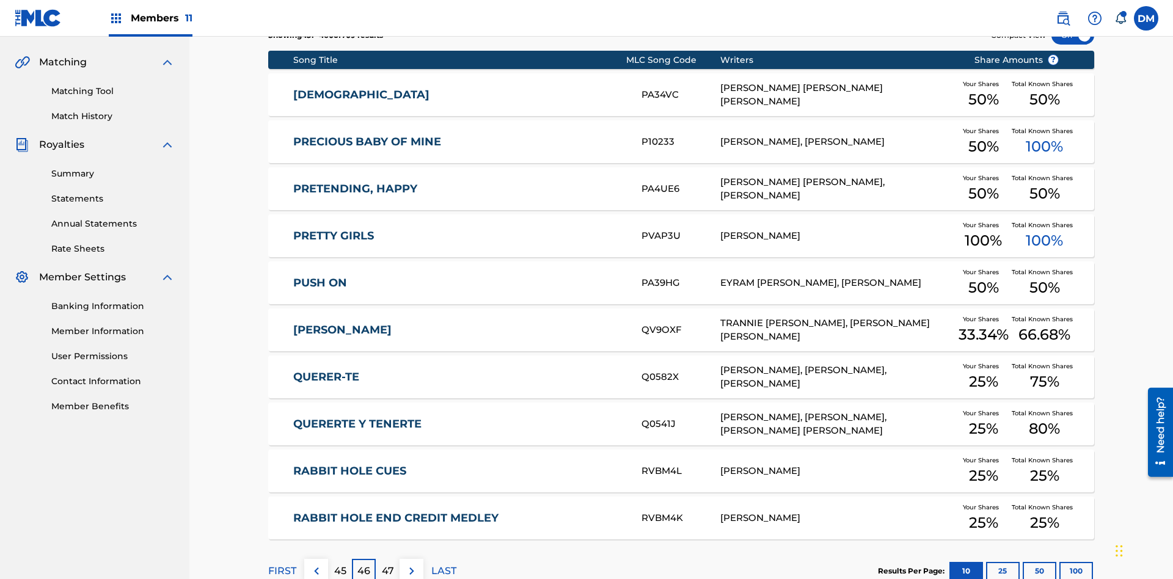
click at [411, 564] on img at bounding box center [411, 571] width 15 height 15
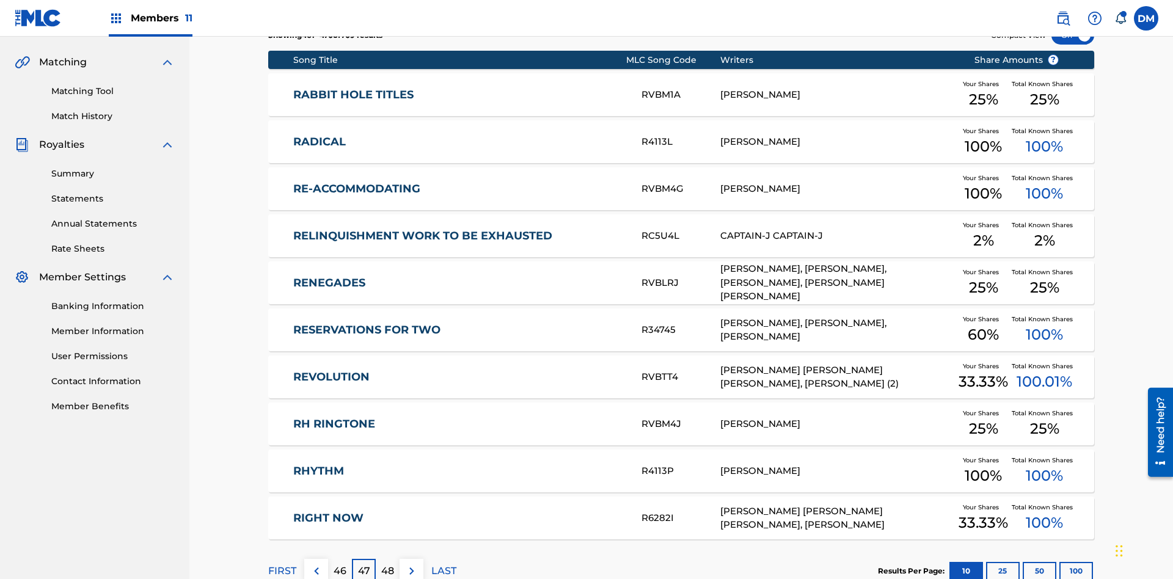
click at [411, 564] on img at bounding box center [411, 571] width 15 height 15
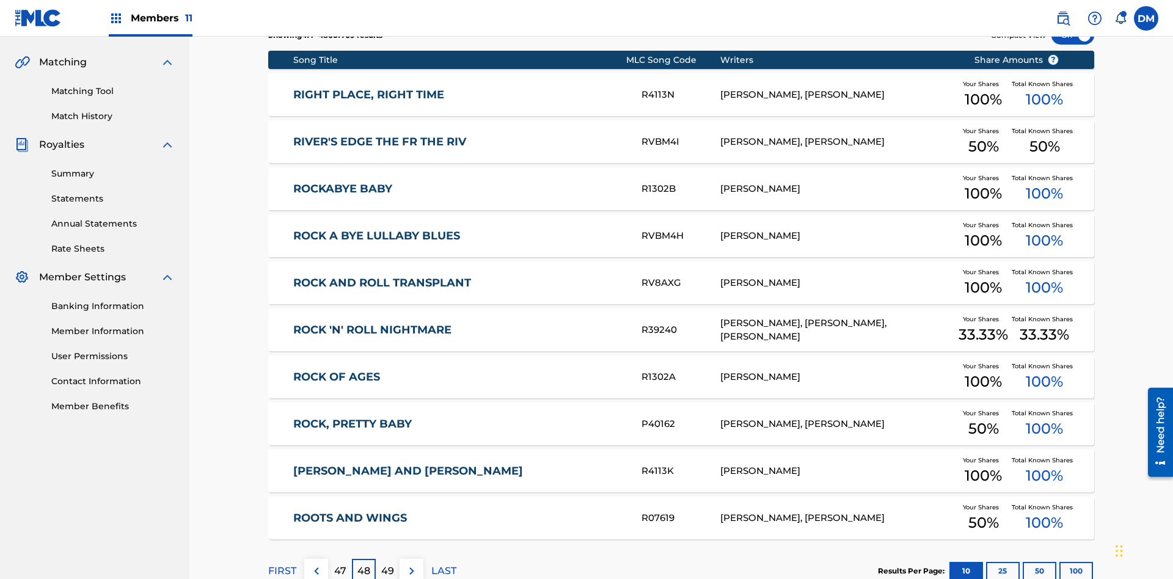
click at [411, 564] on img at bounding box center [411, 571] width 15 height 15
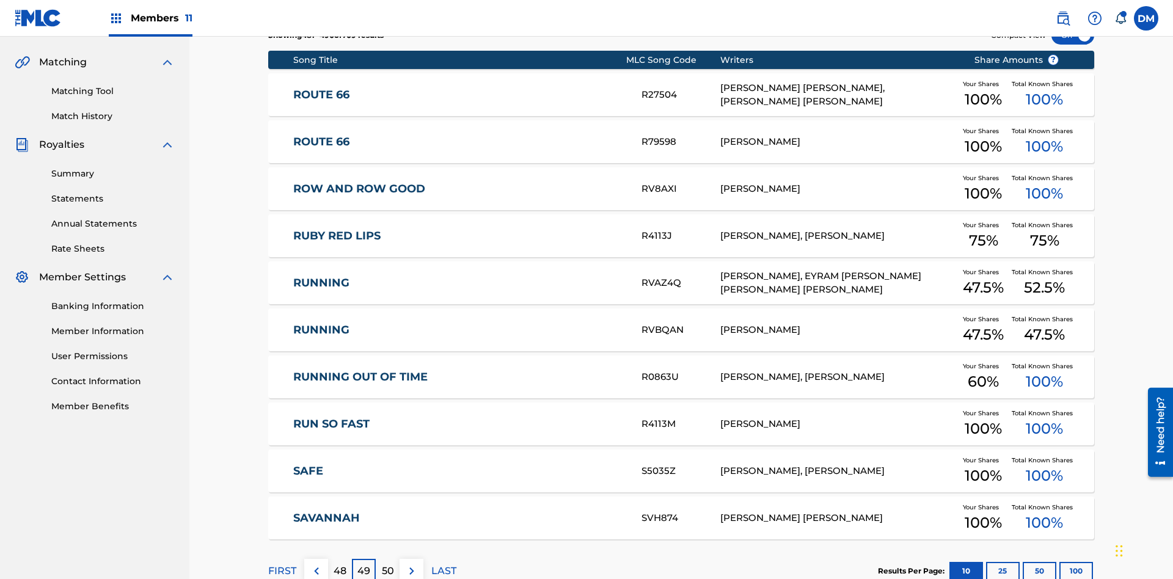
click at [411, 564] on img at bounding box center [411, 571] width 15 height 15
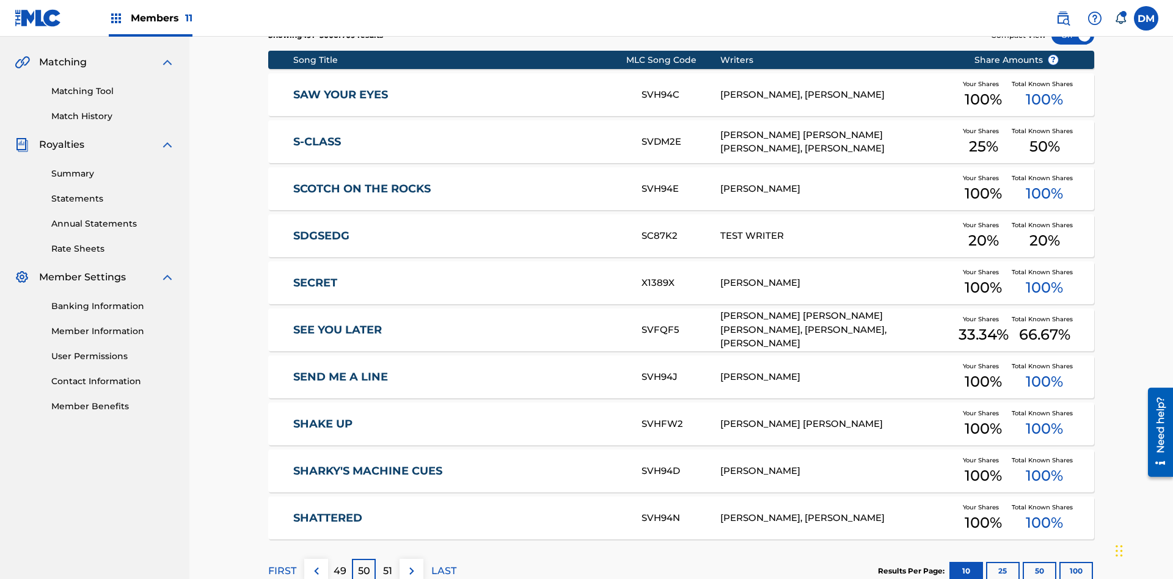
click at [411, 564] on img at bounding box center [411, 571] width 15 height 15
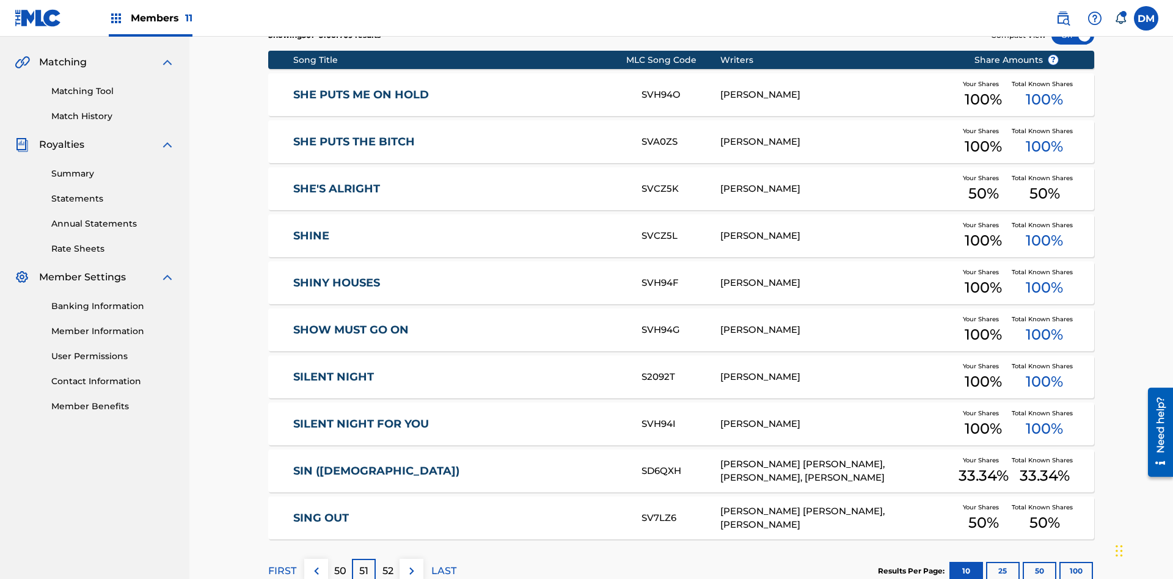
click at [411, 564] on img at bounding box center [411, 571] width 15 height 15
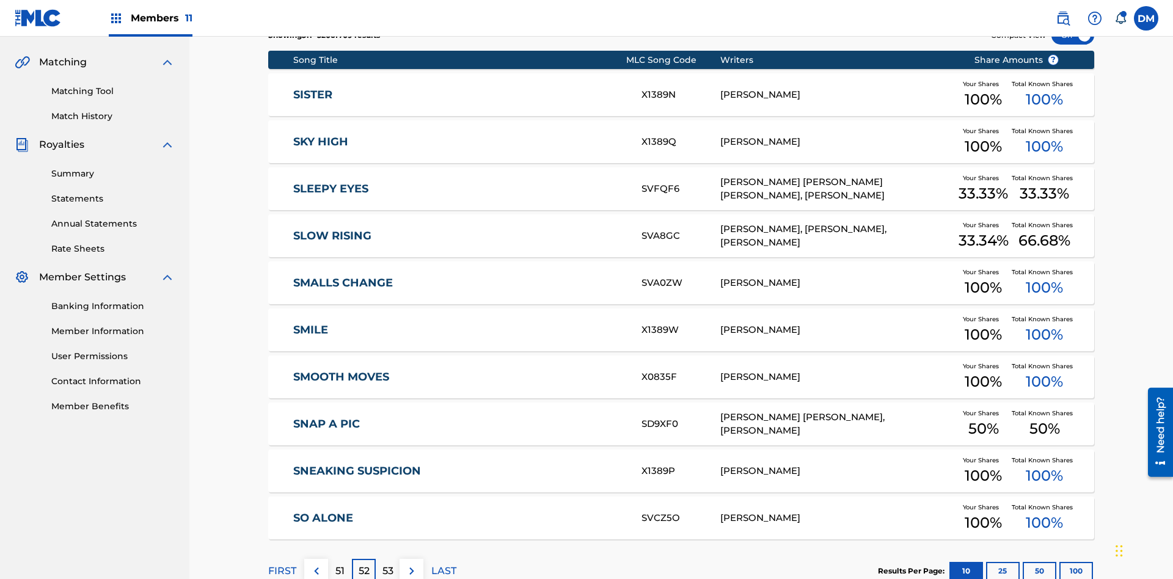
click at [411, 564] on img at bounding box center [411, 571] width 15 height 15
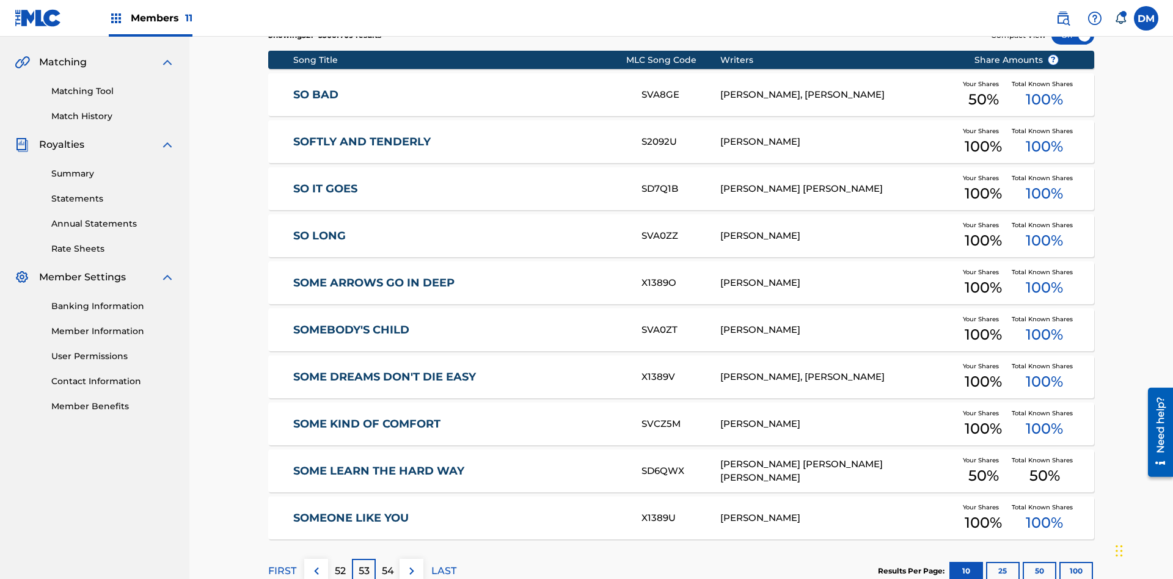
click at [411, 564] on img at bounding box center [411, 571] width 15 height 15
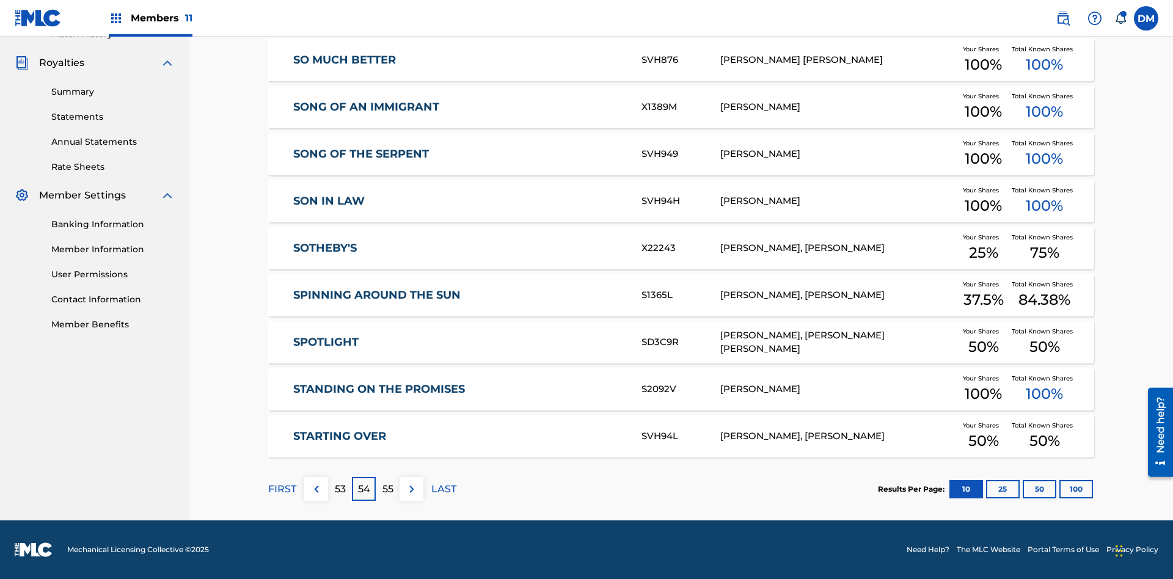
click at [411, 489] on img at bounding box center [411, 489] width 15 height 15
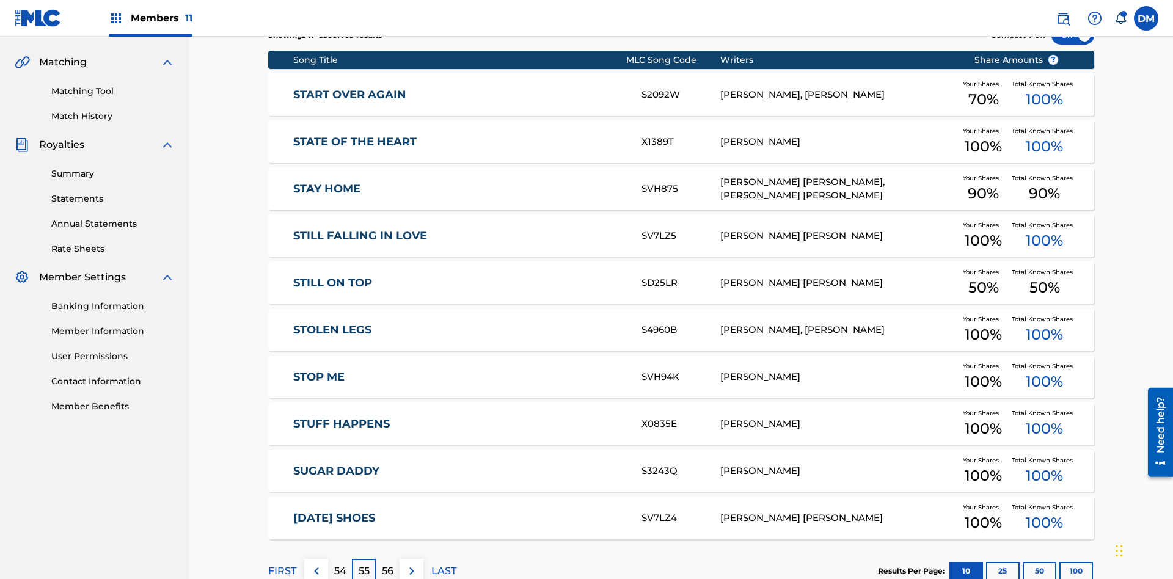
click at [411, 564] on img at bounding box center [411, 571] width 15 height 15
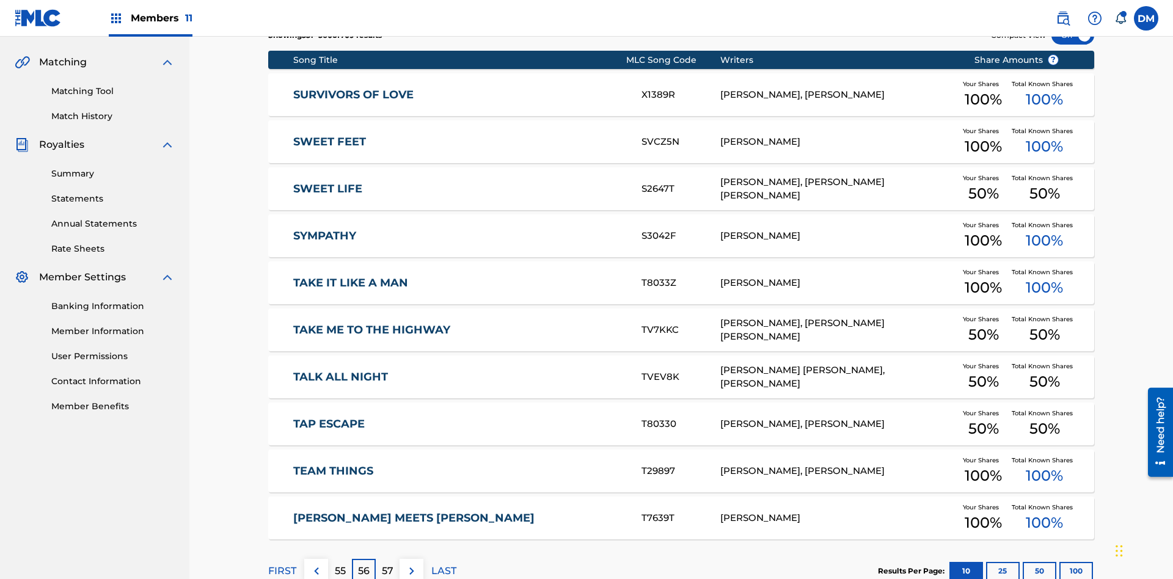
click at [411, 564] on img at bounding box center [411, 571] width 15 height 15
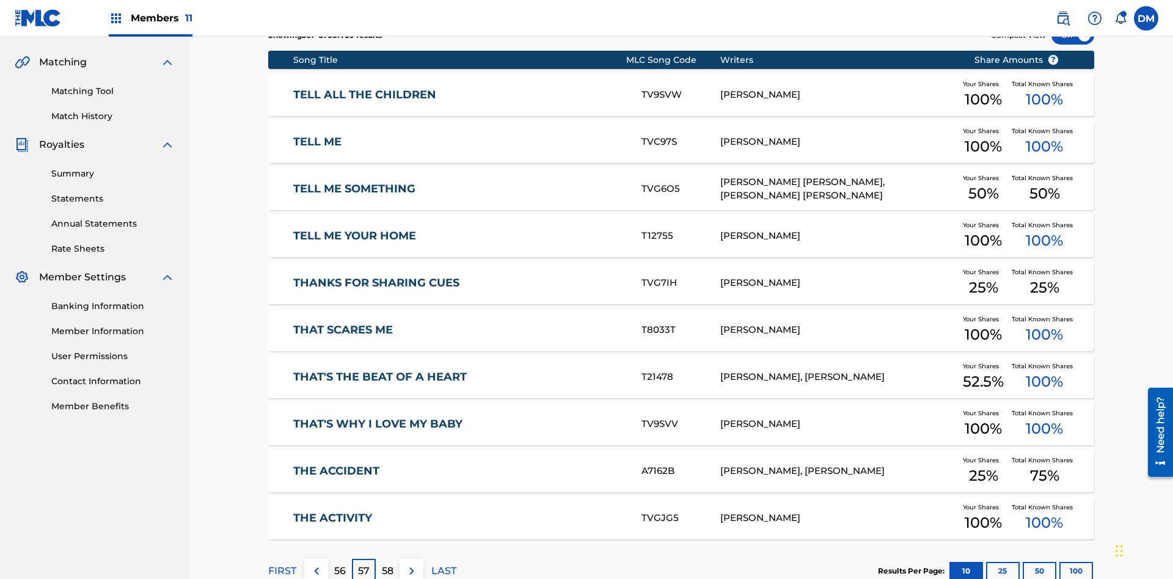
click at [411, 564] on img at bounding box center [411, 571] width 15 height 15
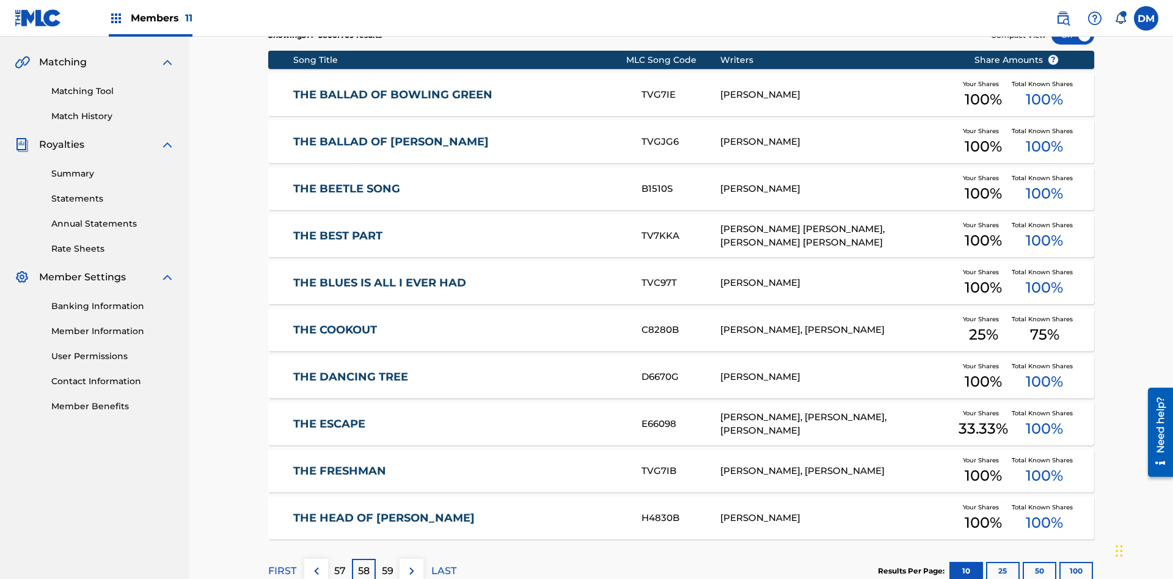
click at [411, 564] on img at bounding box center [411, 571] width 15 height 15
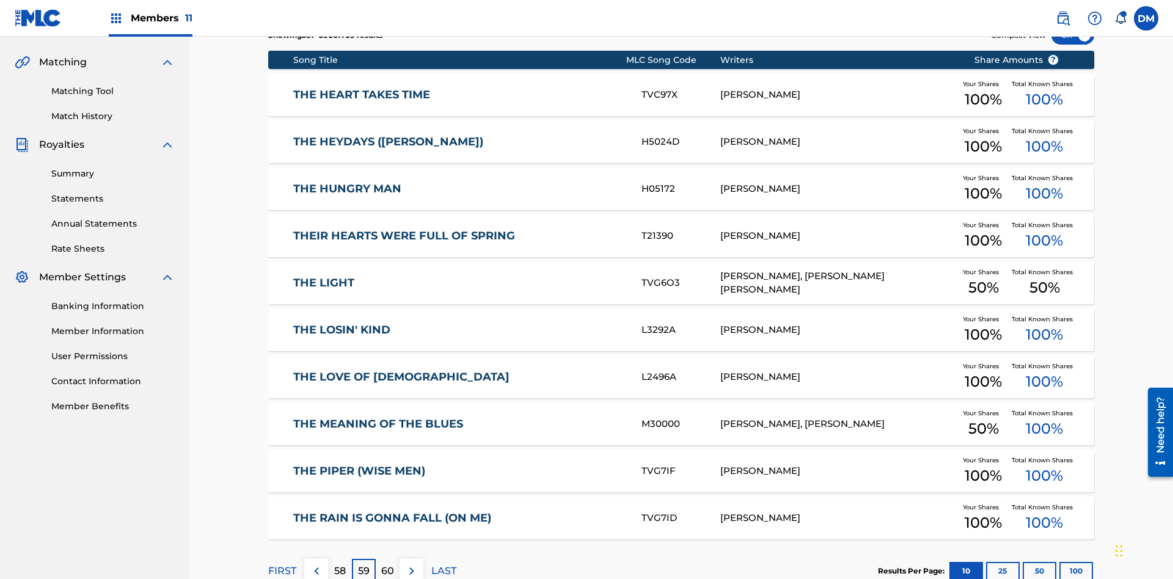
click at [411, 564] on img at bounding box center [411, 571] width 15 height 15
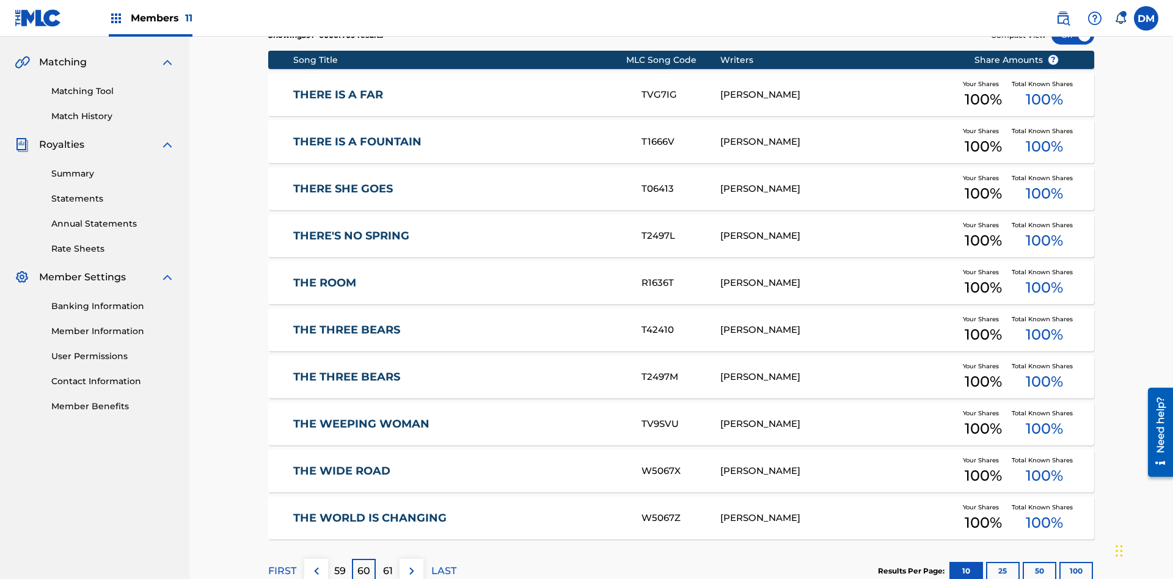
click at [411, 564] on img at bounding box center [411, 571] width 15 height 15
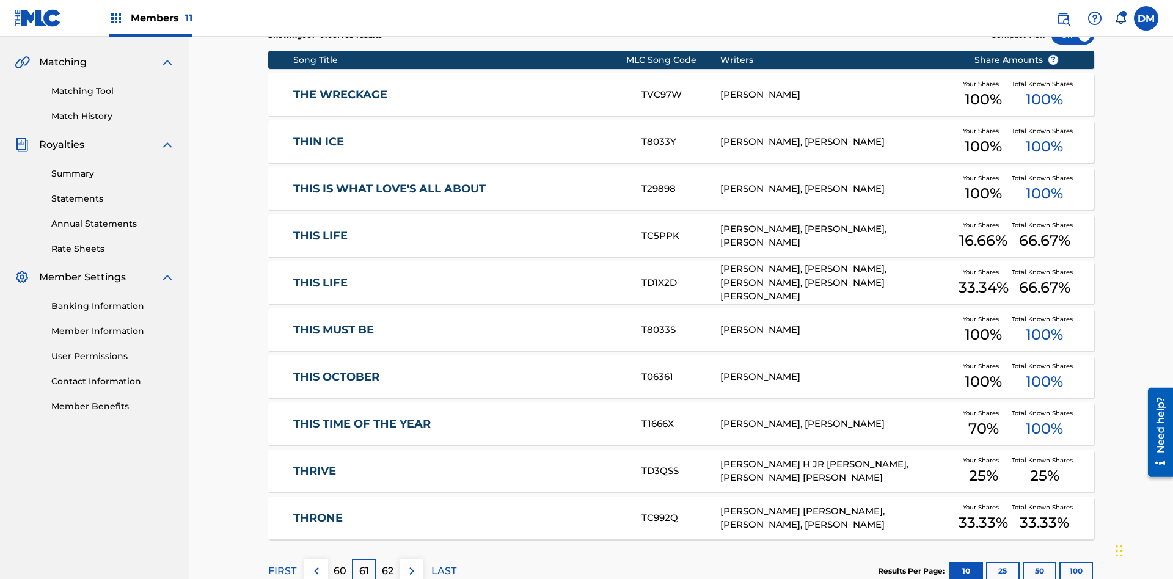
click at [411, 564] on img at bounding box center [411, 571] width 15 height 15
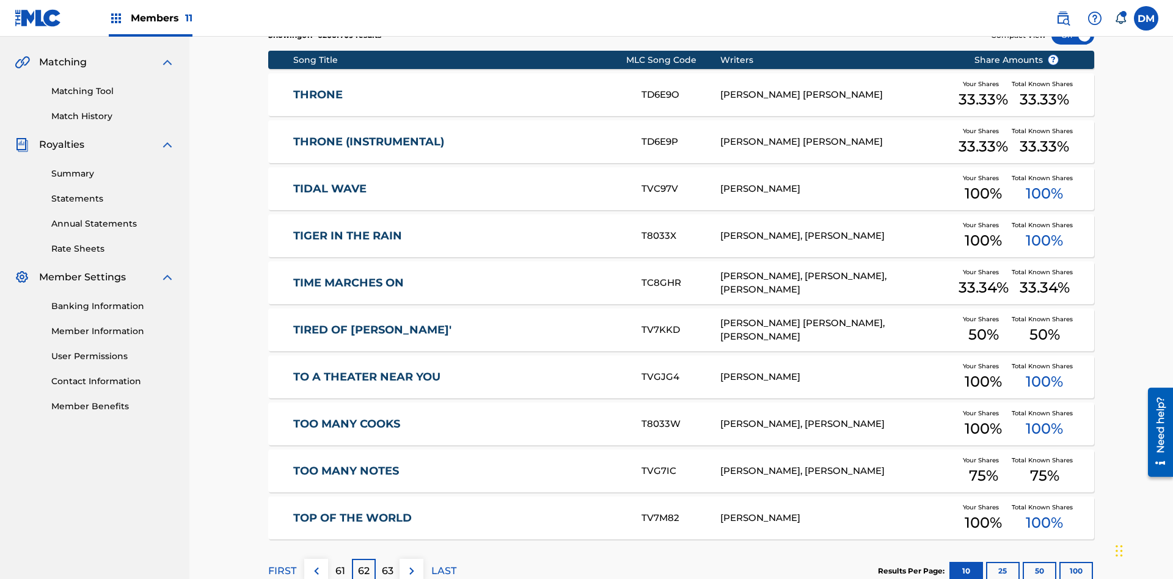
click at [411, 564] on img at bounding box center [411, 571] width 15 height 15
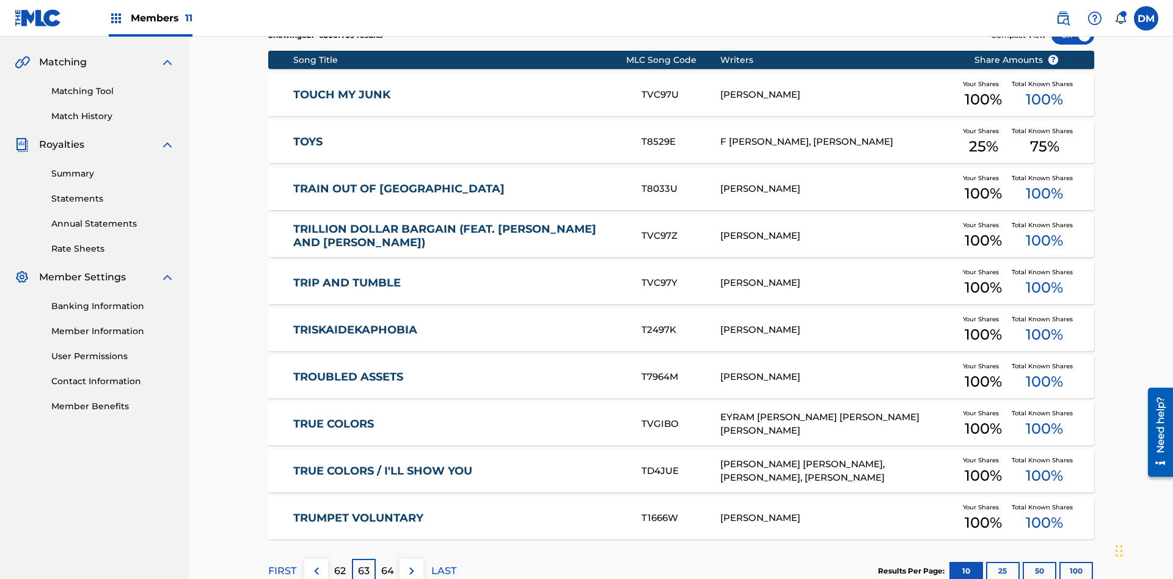
click at [411, 564] on img at bounding box center [411, 571] width 15 height 15
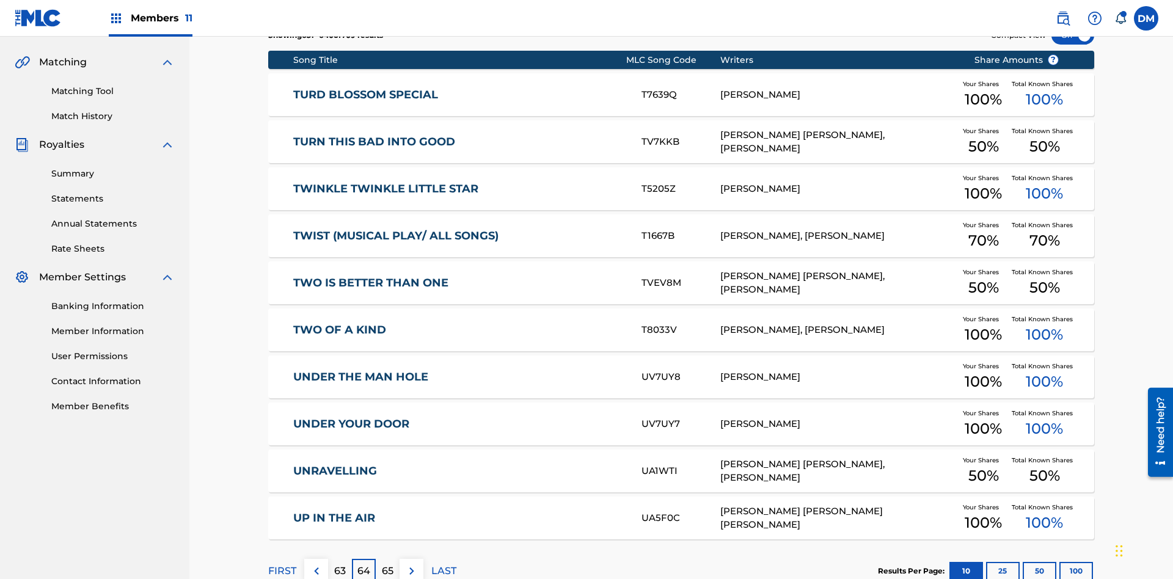
click at [411, 564] on img at bounding box center [411, 571] width 15 height 15
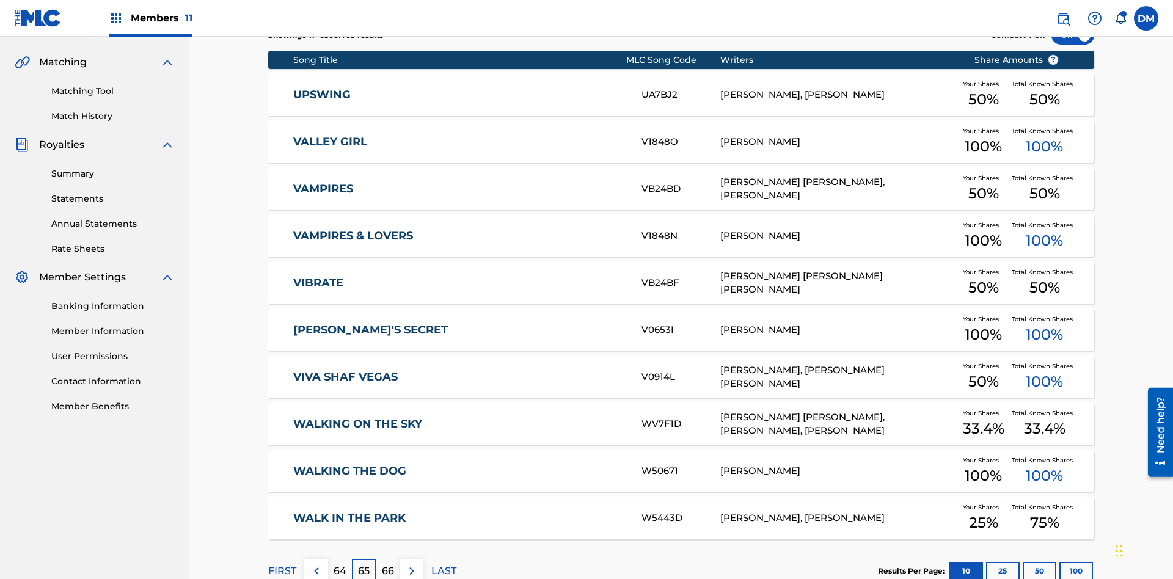
click at [411, 564] on img at bounding box center [411, 571] width 15 height 15
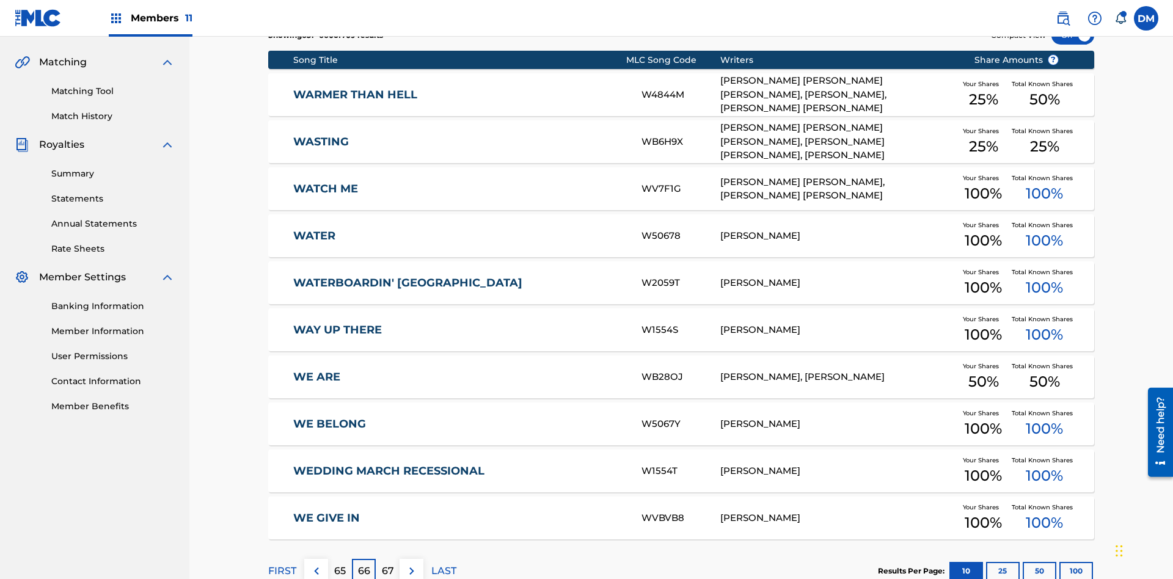
click at [411, 564] on img at bounding box center [411, 571] width 15 height 15
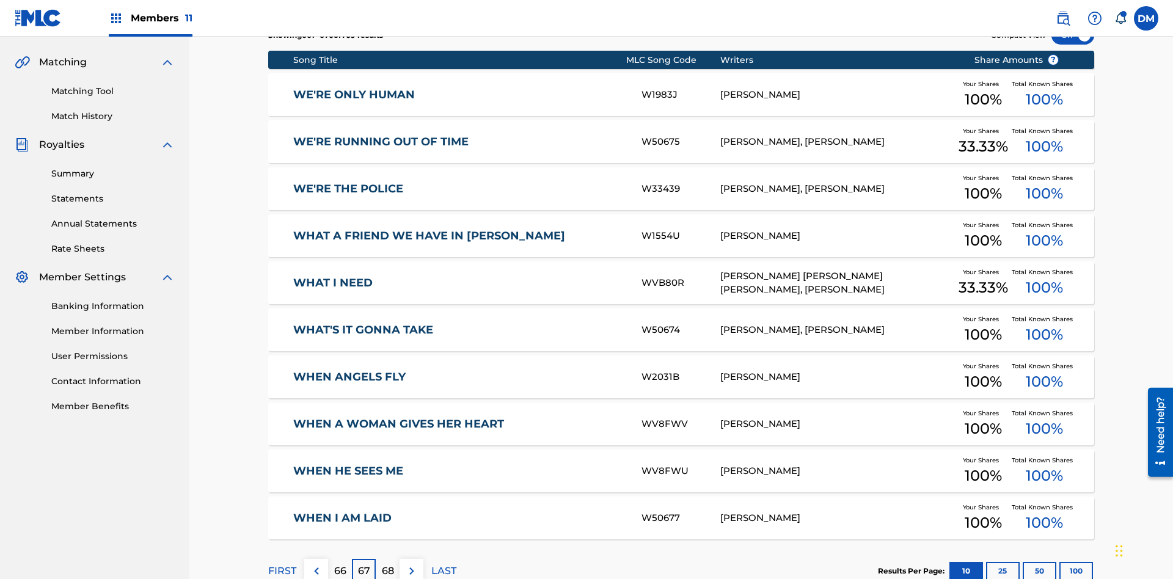
click at [411, 564] on img at bounding box center [411, 571] width 15 height 15
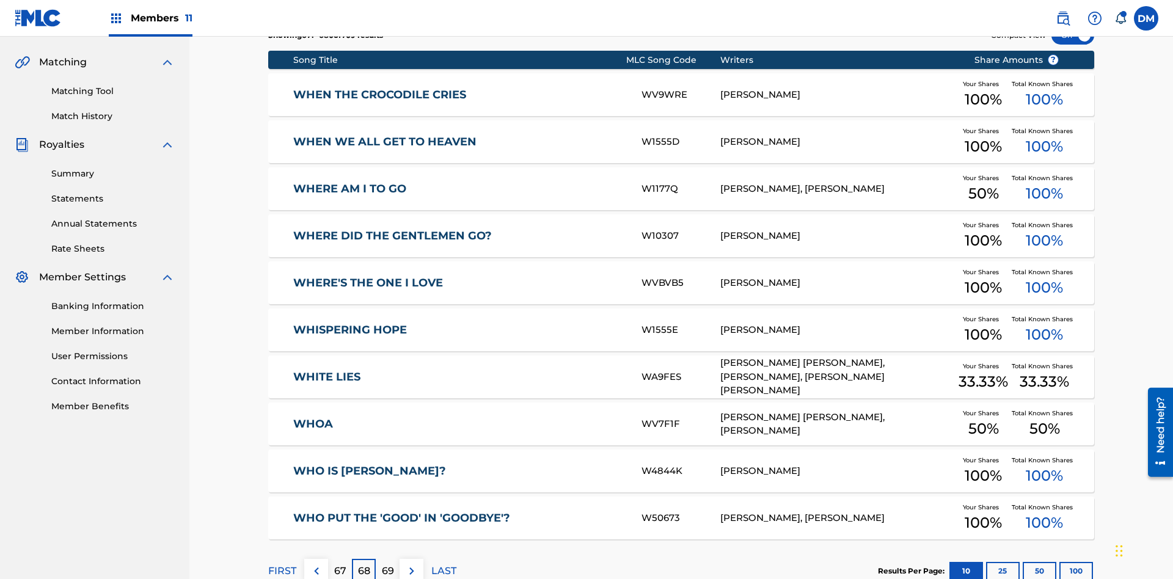
click at [411, 564] on img at bounding box center [411, 571] width 15 height 15
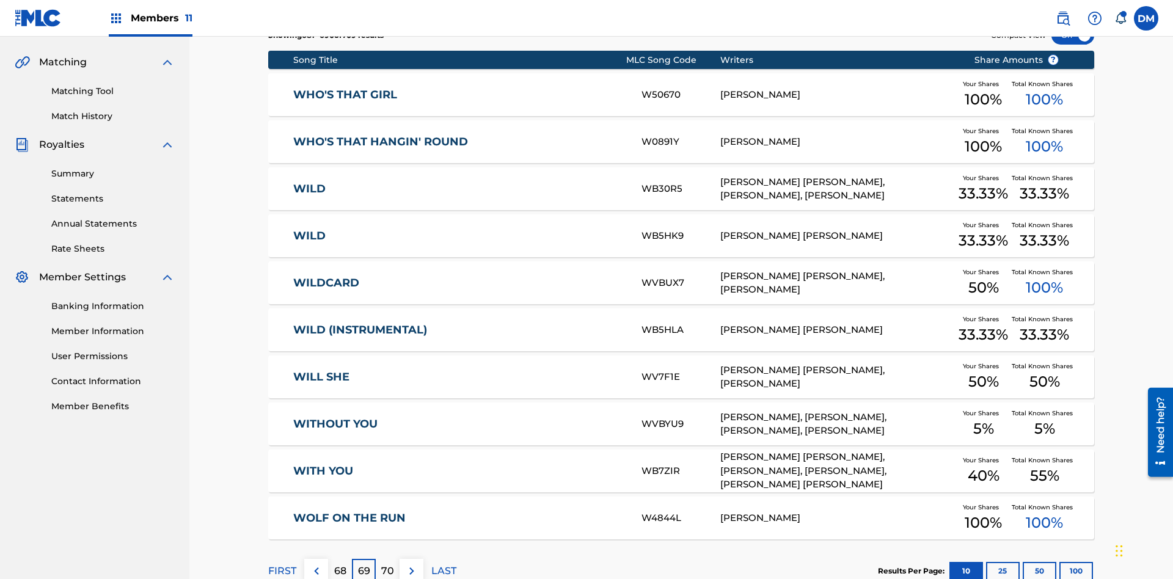
click at [411, 564] on img at bounding box center [411, 571] width 15 height 15
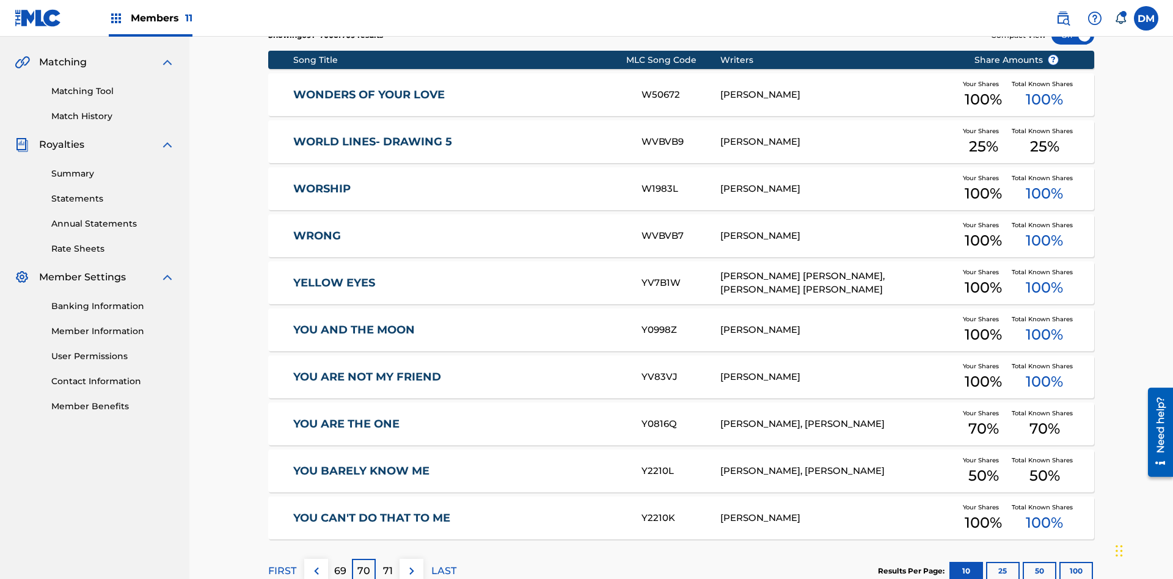
click at [411, 564] on img at bounding box center [411, 571] width 15 height 15
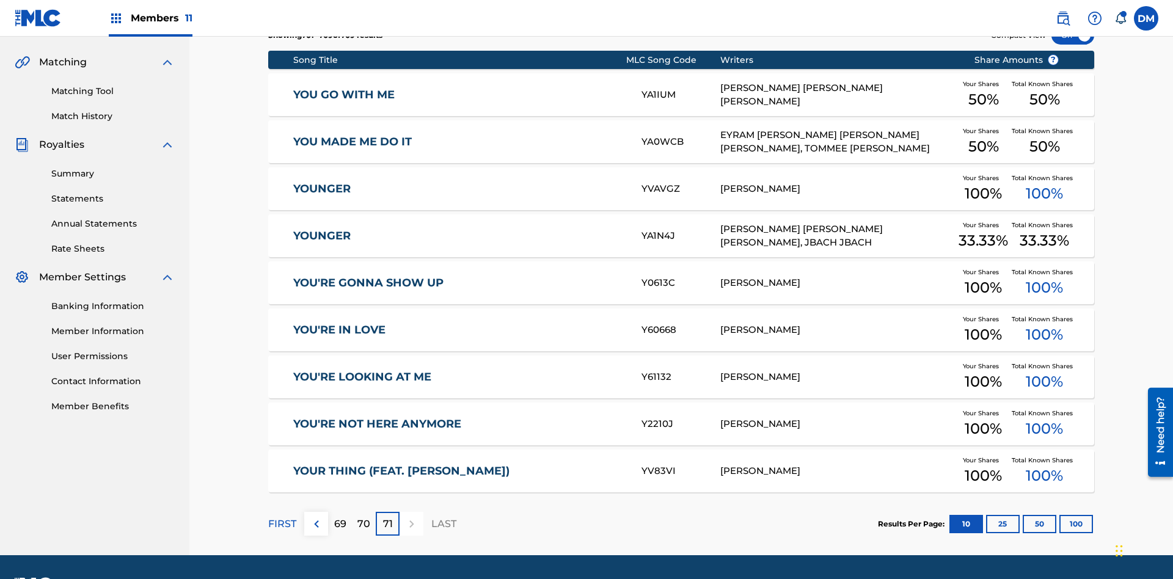
scroll to position [228, 0]
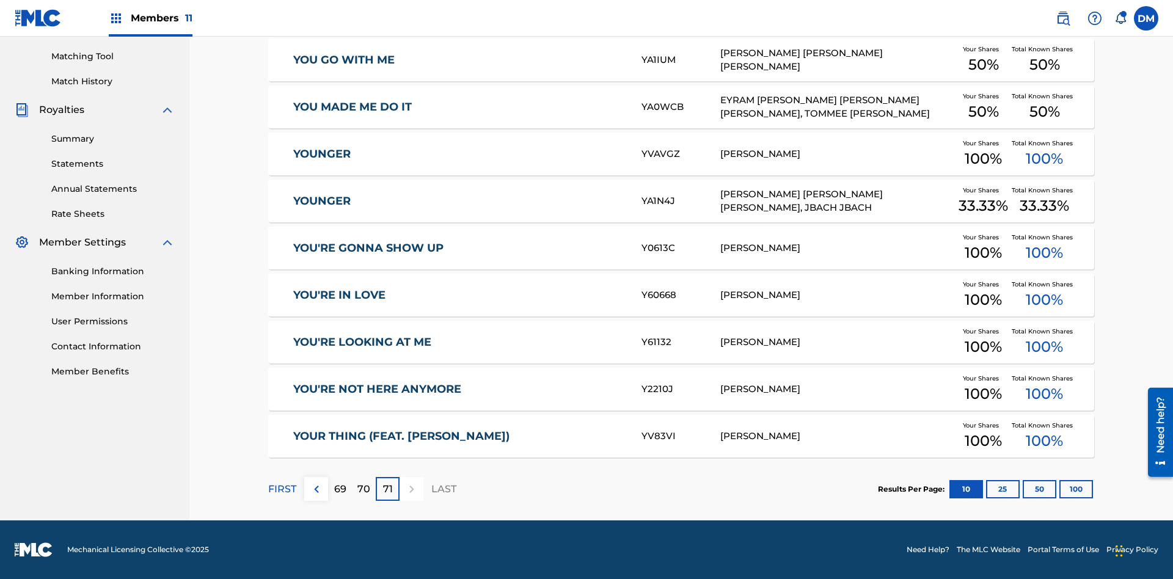
click at [986, 489] on button "25" at bounding box center [1003, 489] width 34 height 18
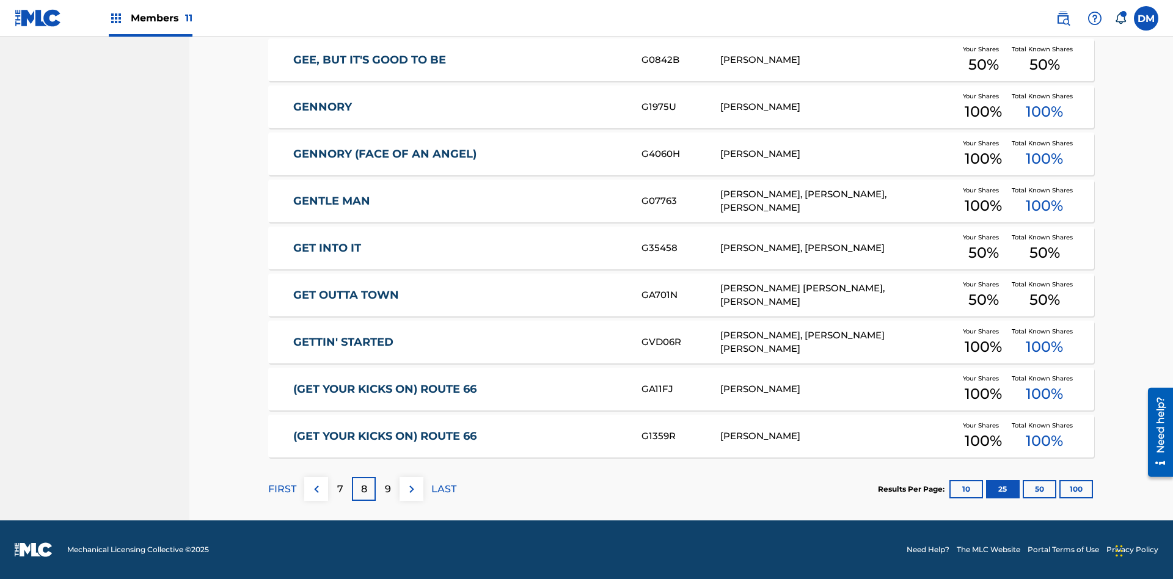
click at [411, 489] on img at bounding box center [411, 489] width 15 height 15
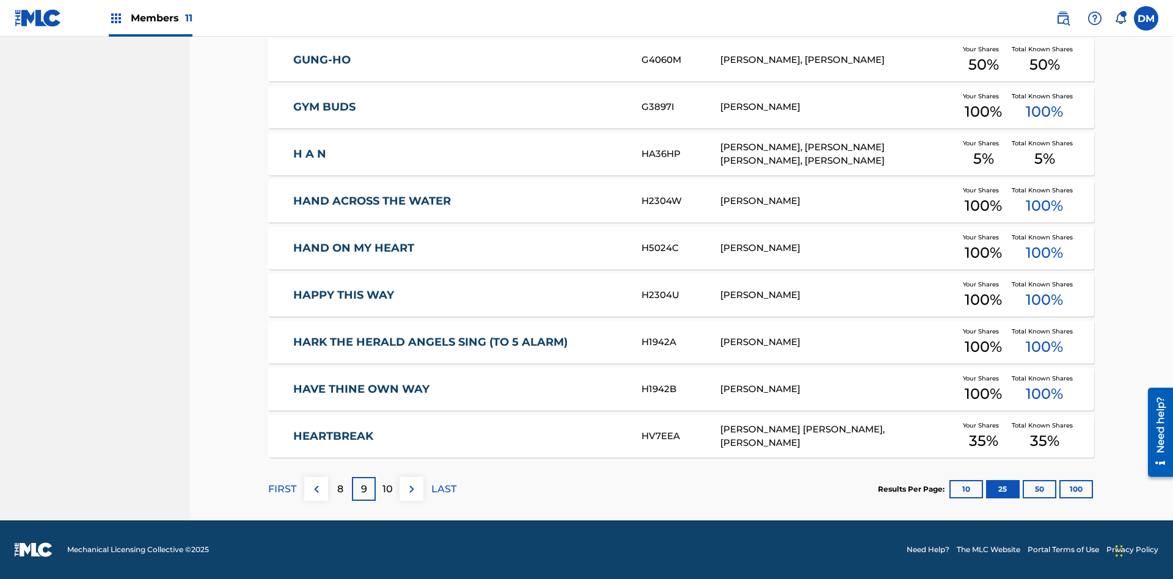
click at [411, 489] on img at bounding box center [411, 489] width 15 height 15
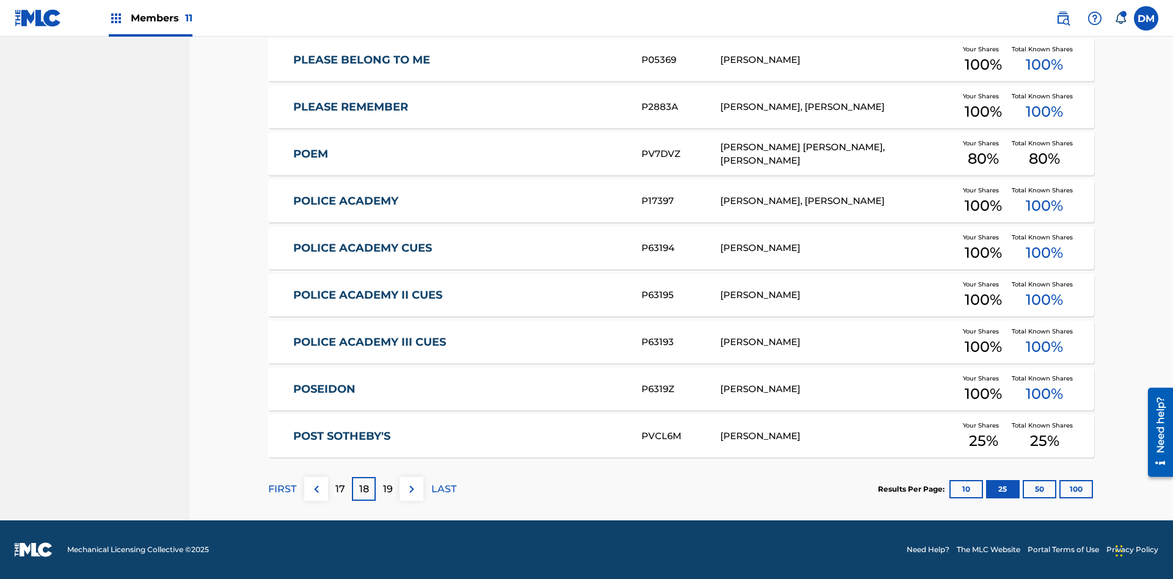
click at [411, 489] on img at bounding box center [411, 489] width 15 height 15
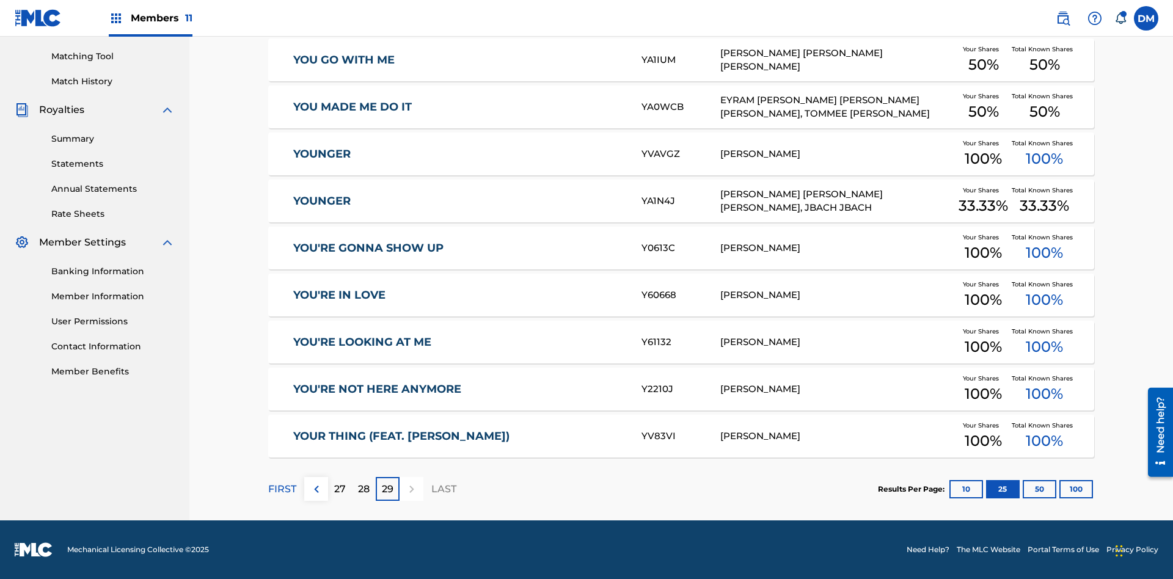
click at [1022, 489] on button "50" at bounding box center [1039, 489] width 34 height 18
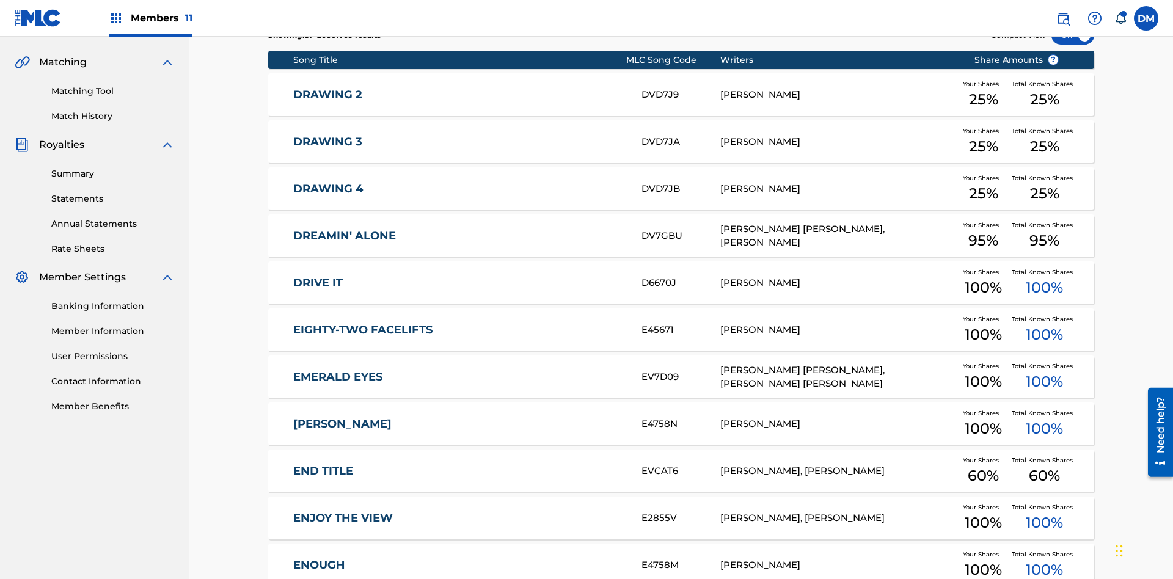
scroll to position [228, 0]
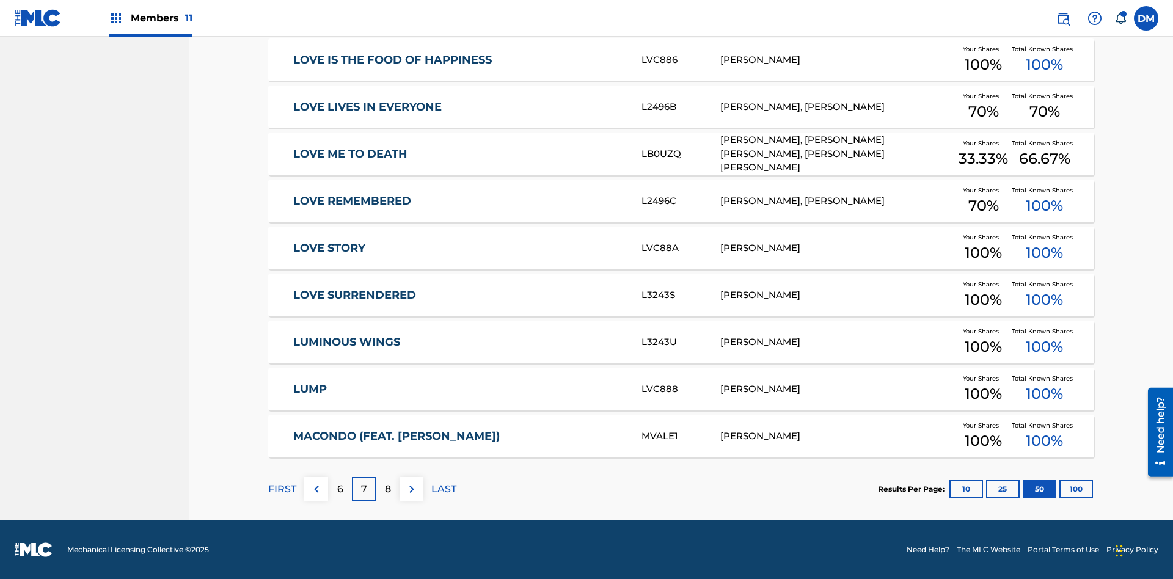
click at [411, 489] on img at bounding box center [411, 489] width 15 height 15
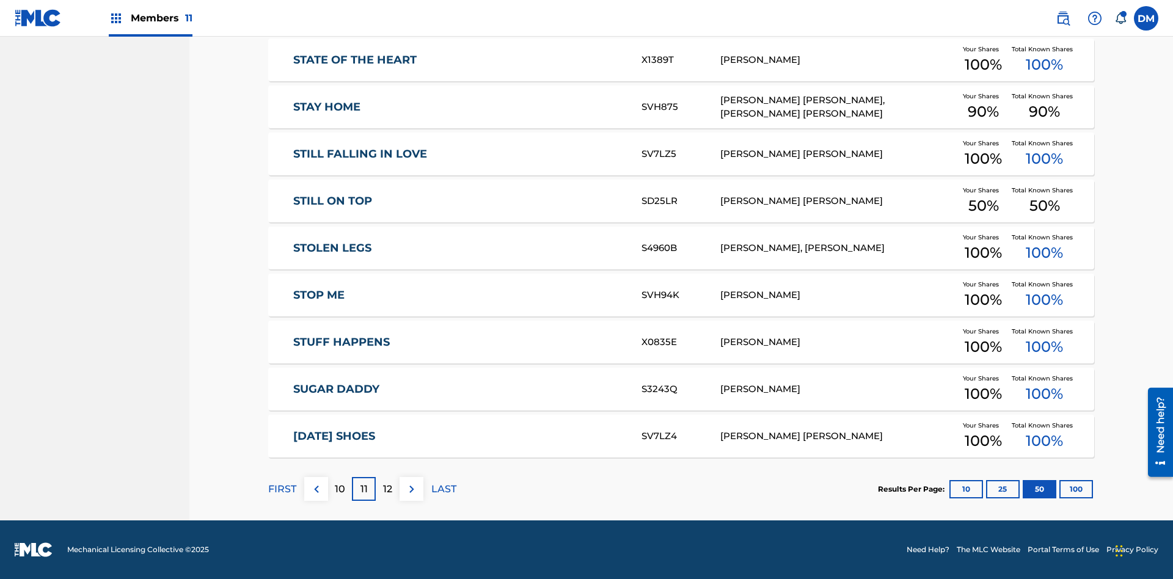
click at [411, 489] on img at bounding box center [411, 489] width 15 height 15
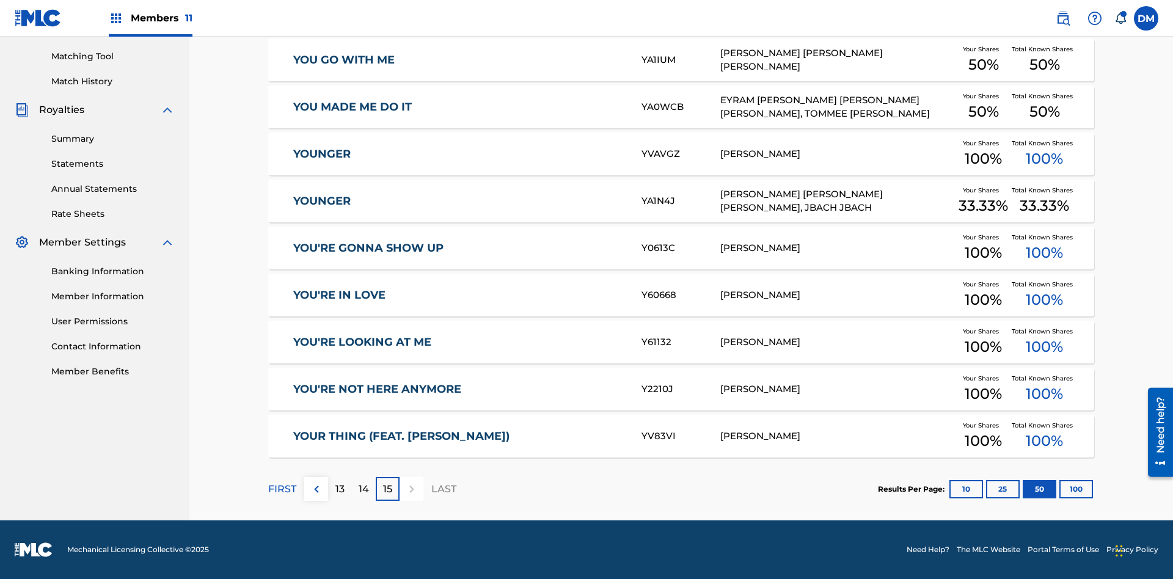
click at [1059, 489] on button "100" at bounding box center [1076, 489] width 34 height 18
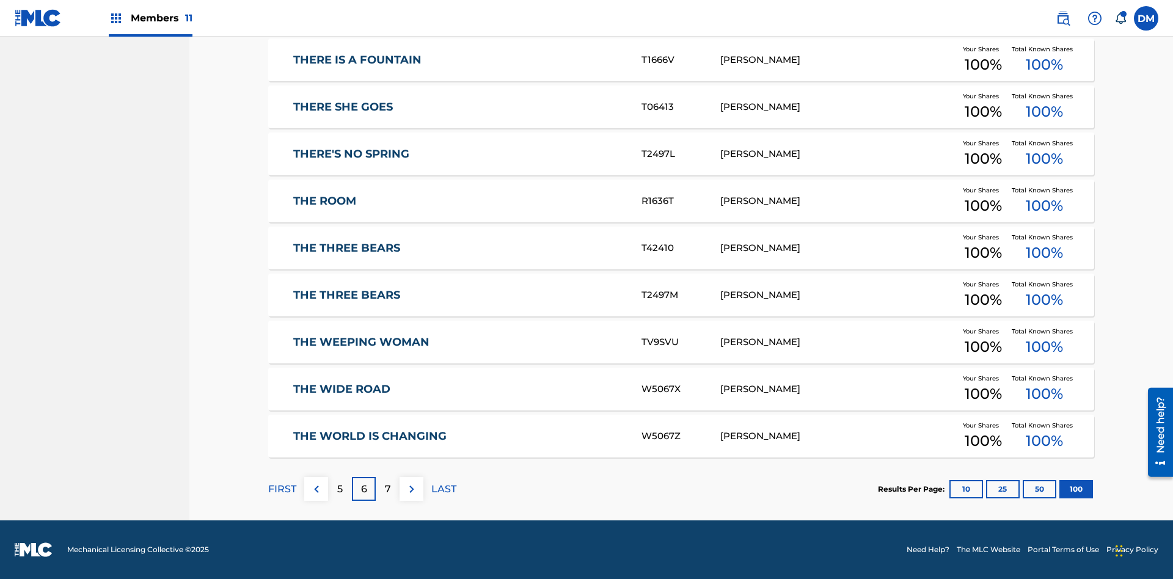
click at [411, 489] on img at bounding box center [411, 489] width 15 height 15
